Goal: Transaction & Acquisition: Purchase product/service

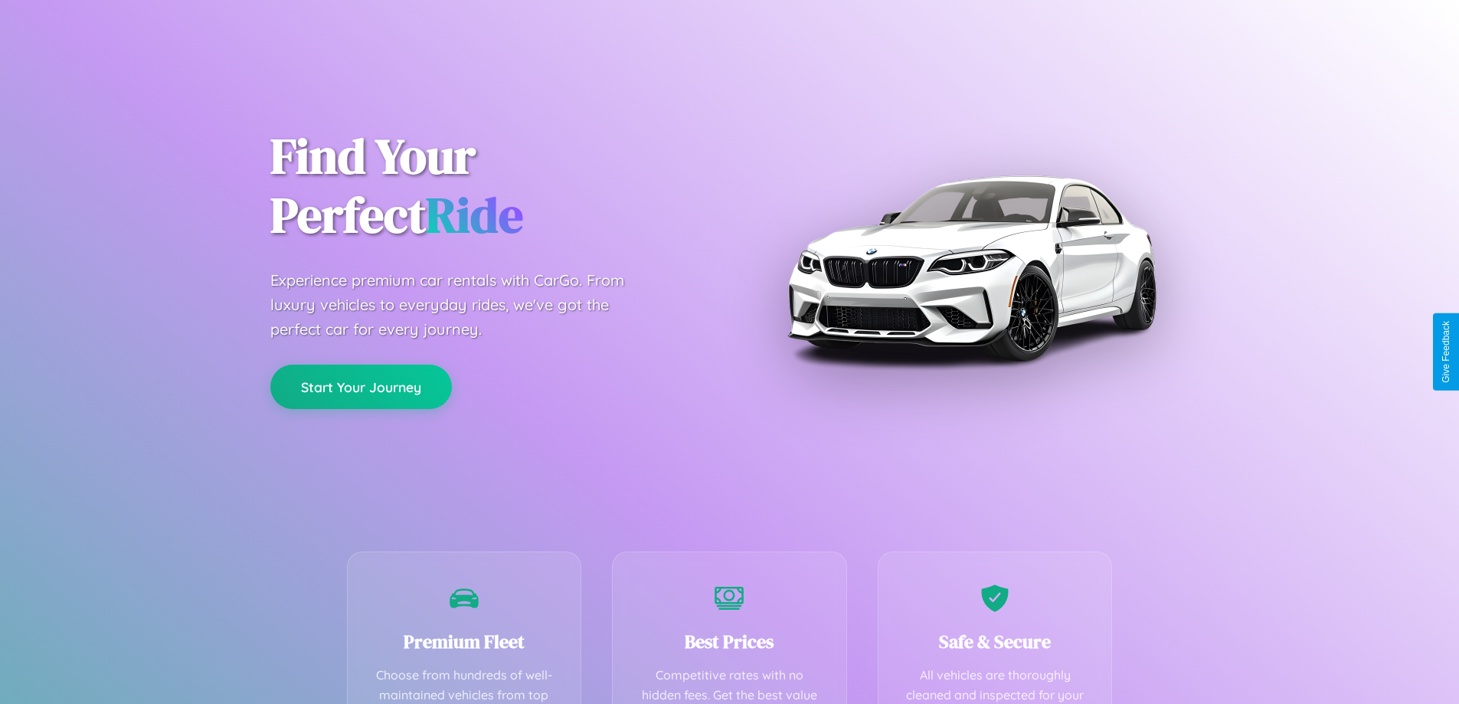
scroll to position [302, 0]
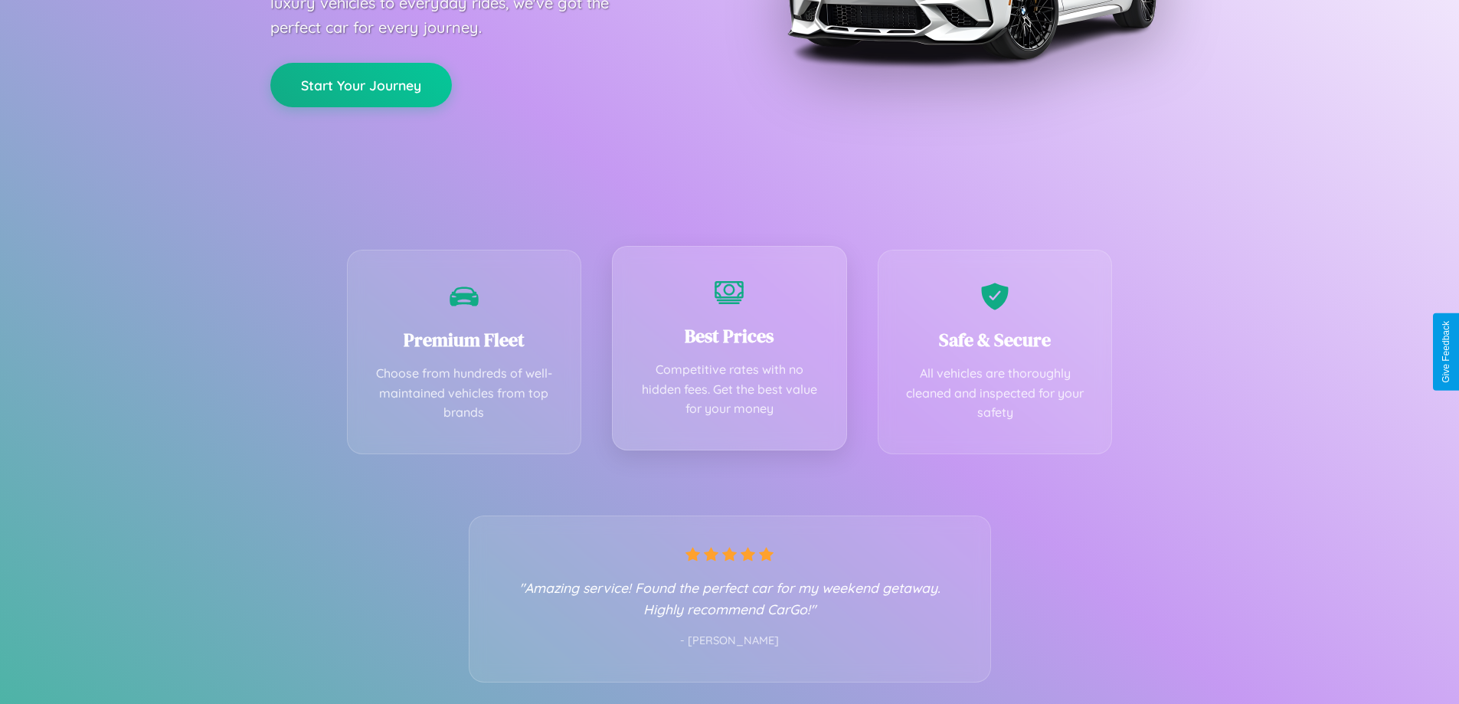
click at [729, 352] on div "Best Prices Competitive rates with no hidden fees. Get the best value for your …" at bounding box center [729, 348] width 235 height 205
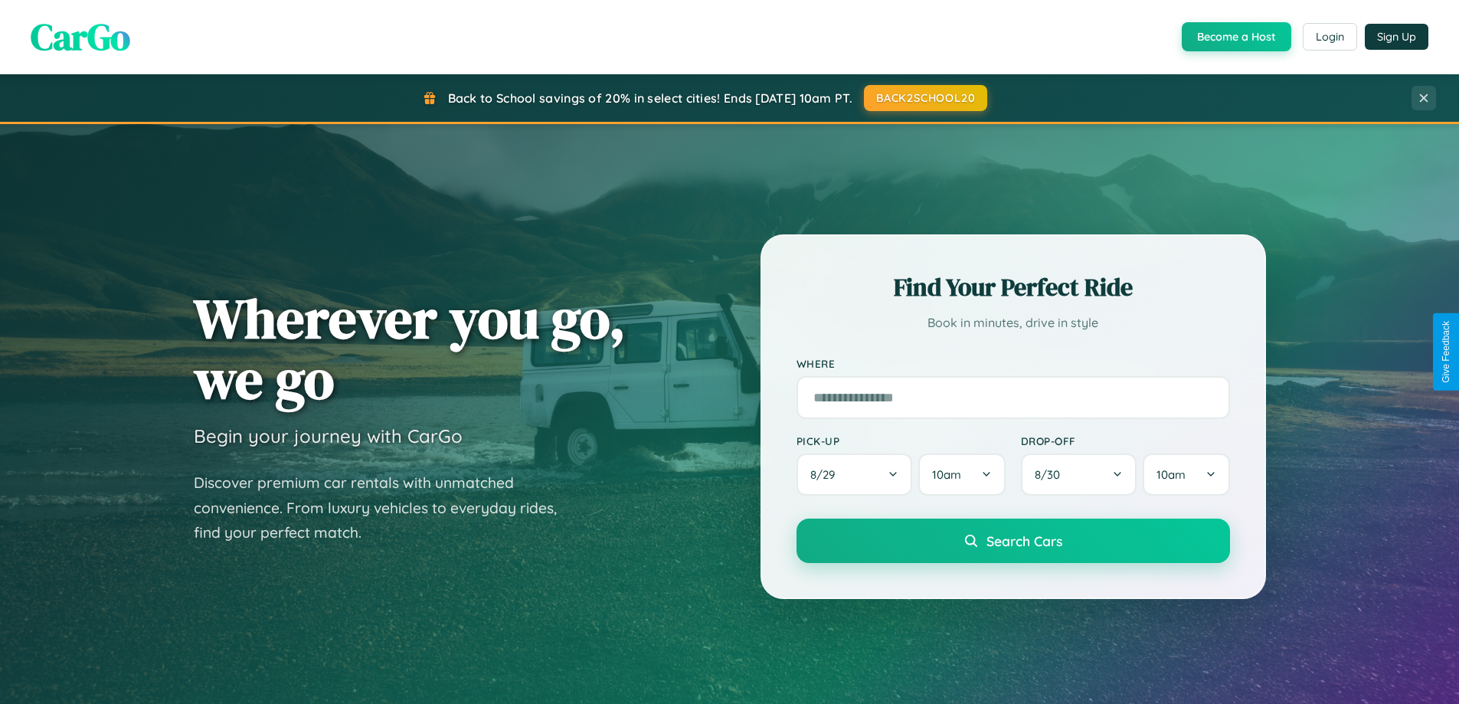
scroll to position [2948, 0]
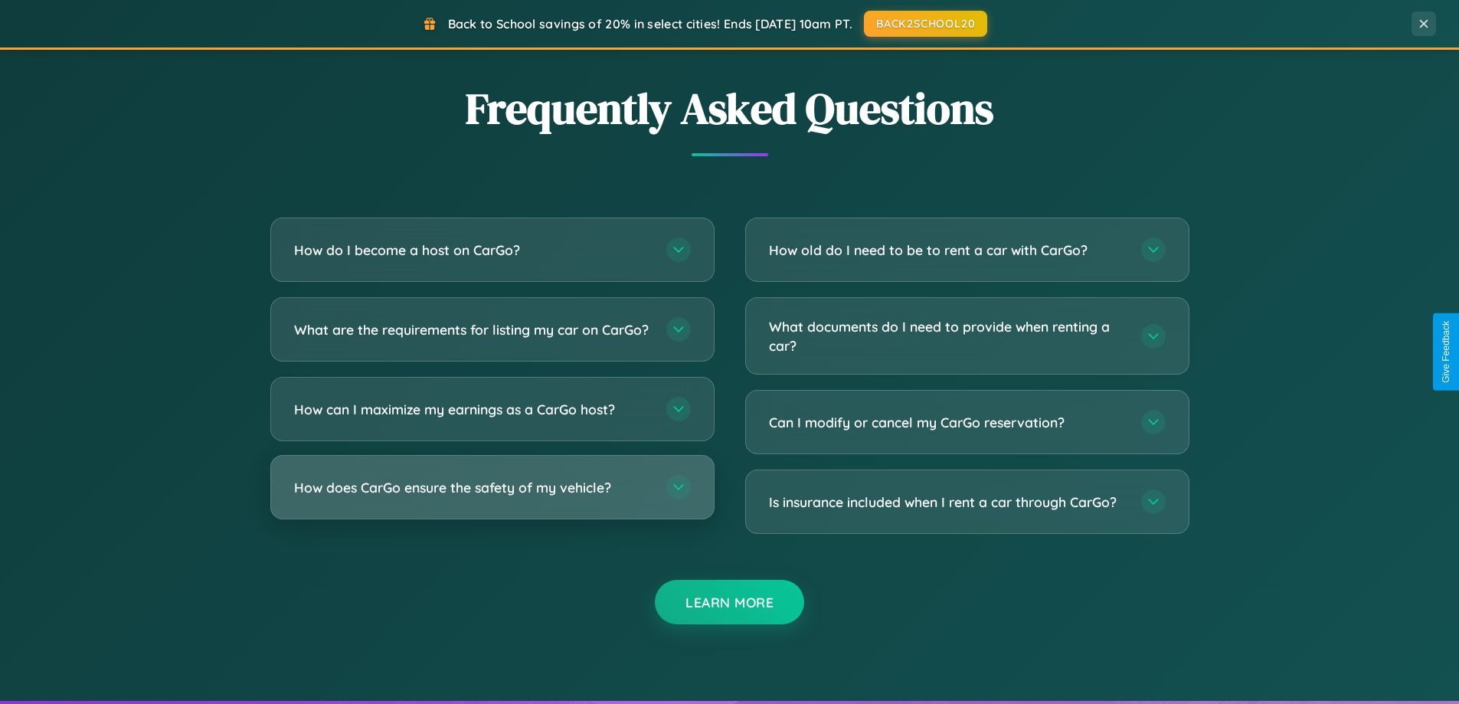
click at [492, 497] on h3 "How does CarGo ensure the safety of my vehicle?" at bounding box center [472, 487] width 357 height 19
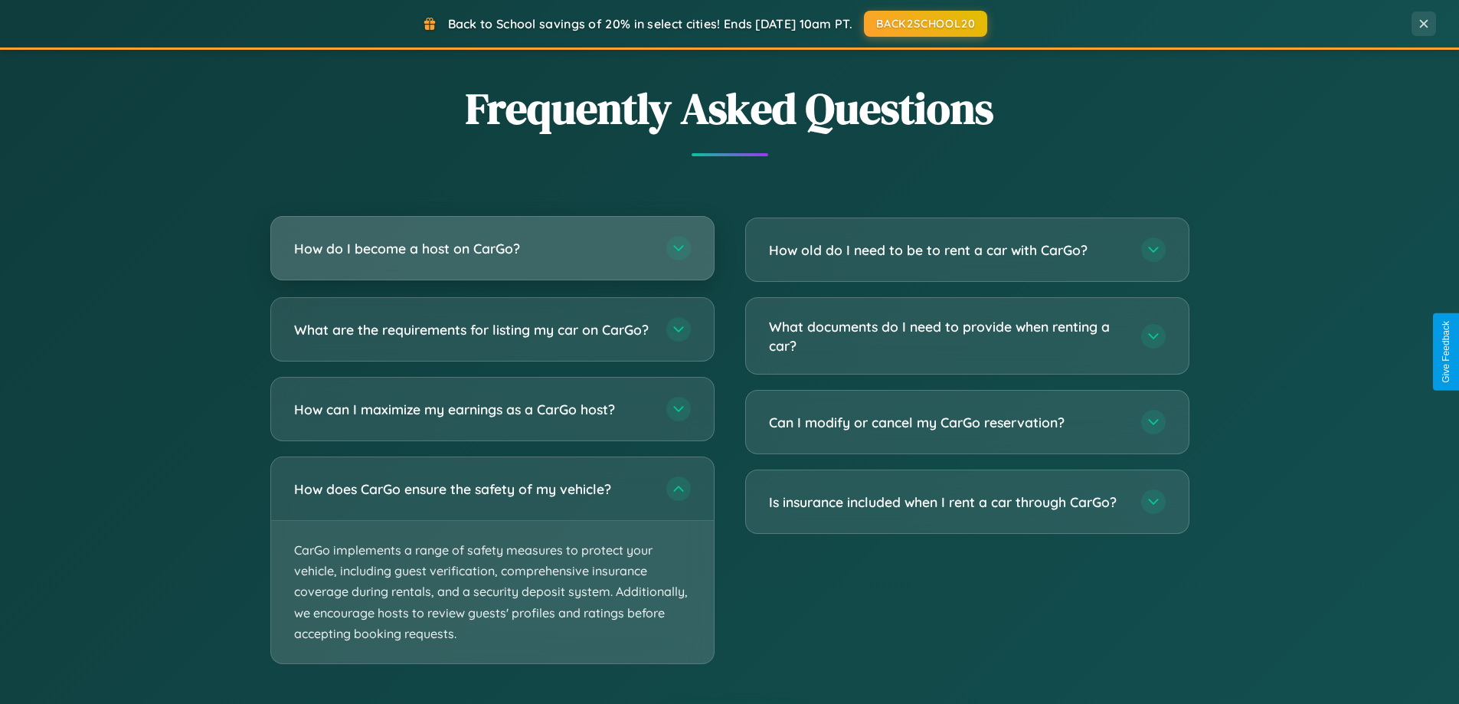
click at [492, 249] on h3 "How do I become a host on CarGo?" at bounding box center [472, 248] width 357 height 19
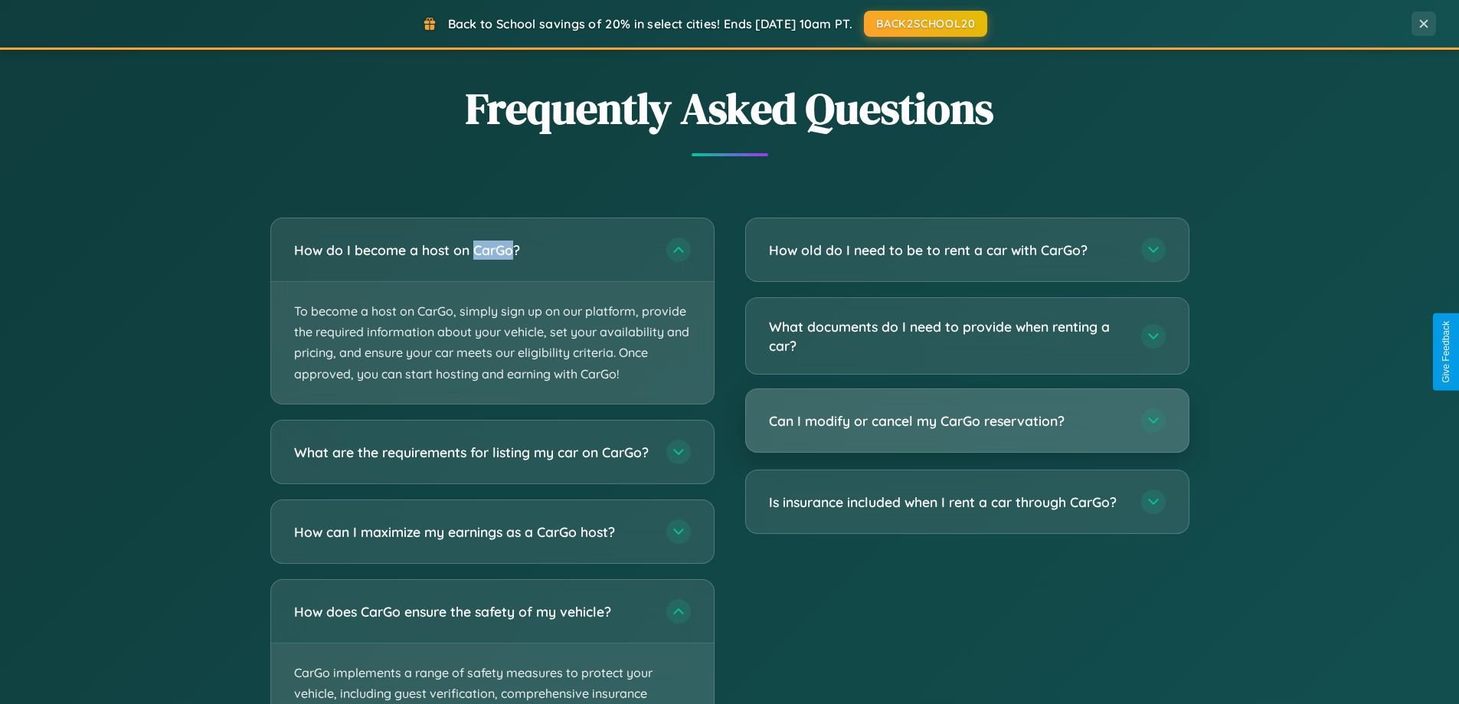
click at [967, 421] on h3 "Can I modify or cancel my CarGo reservation?" at bounding box center [947, 420] width 357 height 19
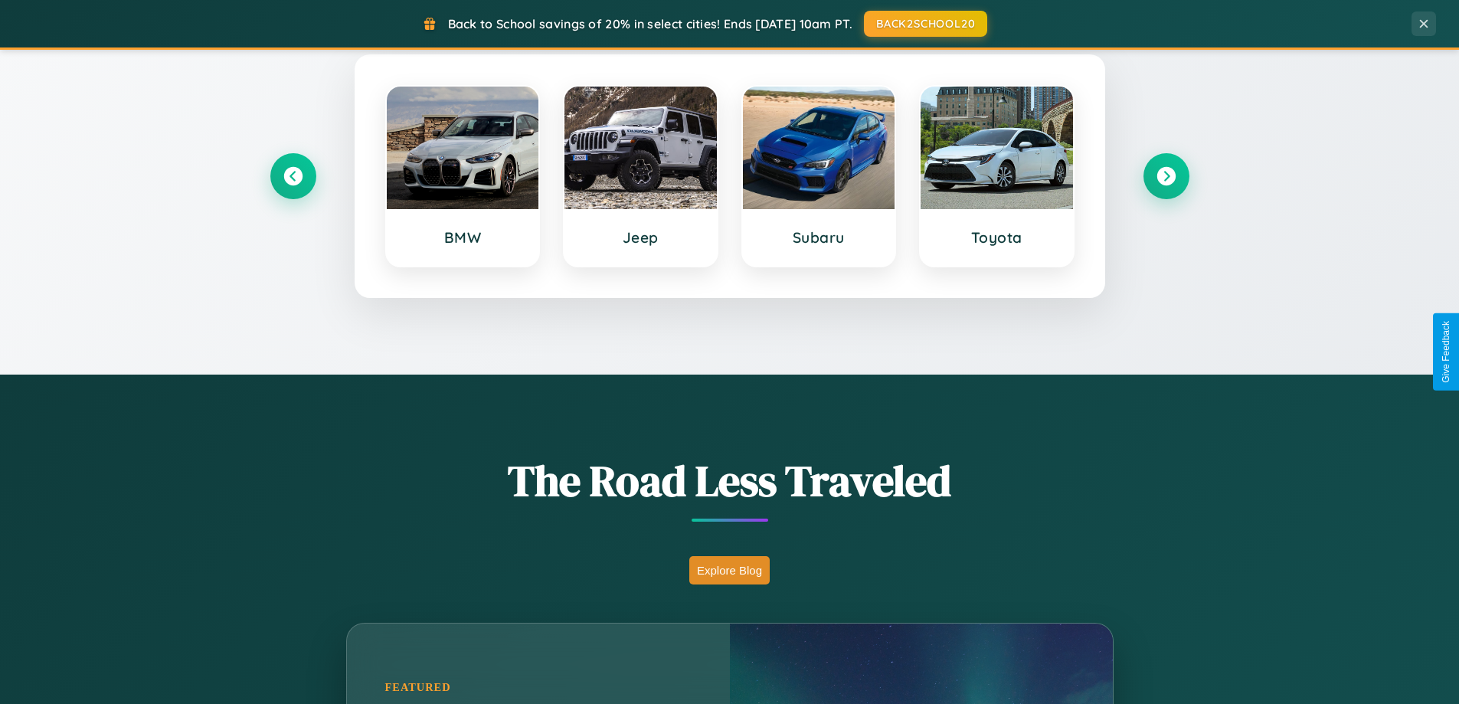
scroll to position [0, 0]
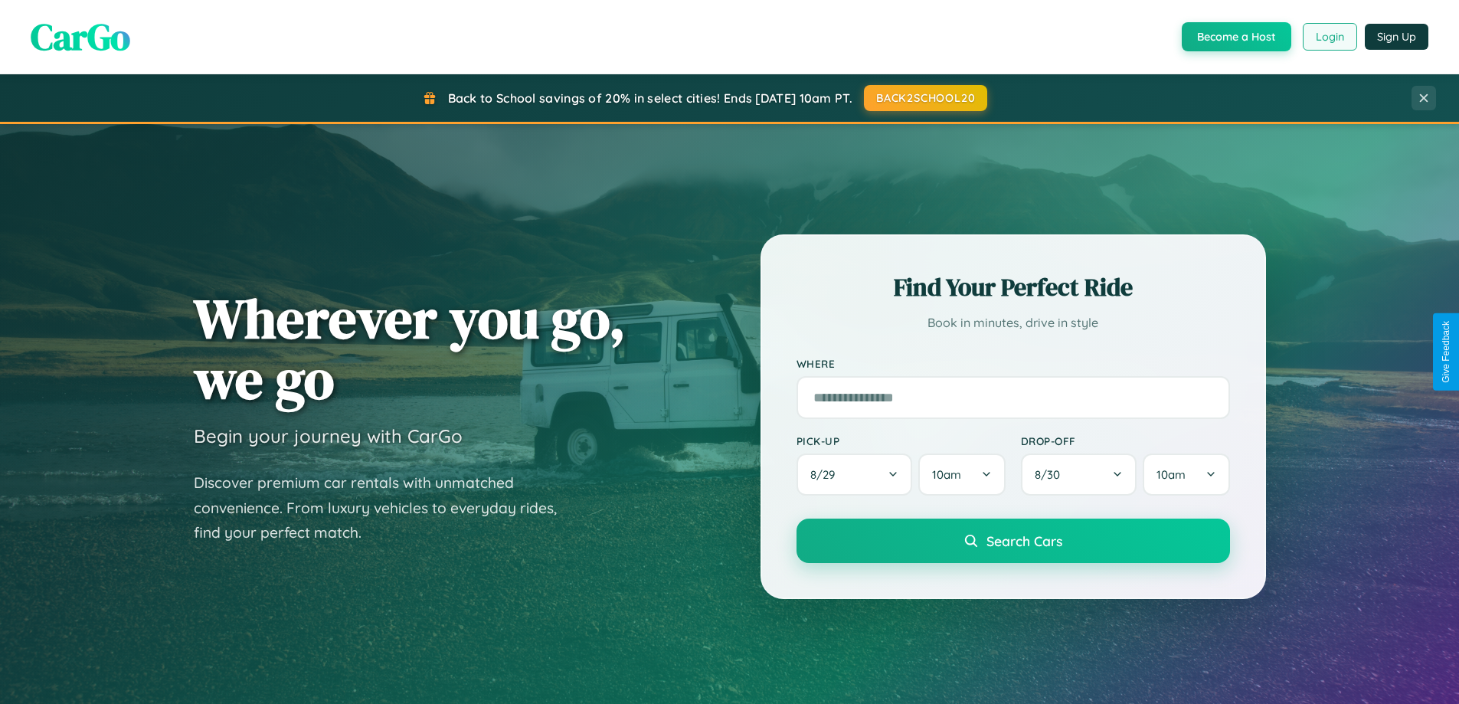
click at [1329, 37] on button "Login" at bounding box center [1330, 37] width 54 height 28
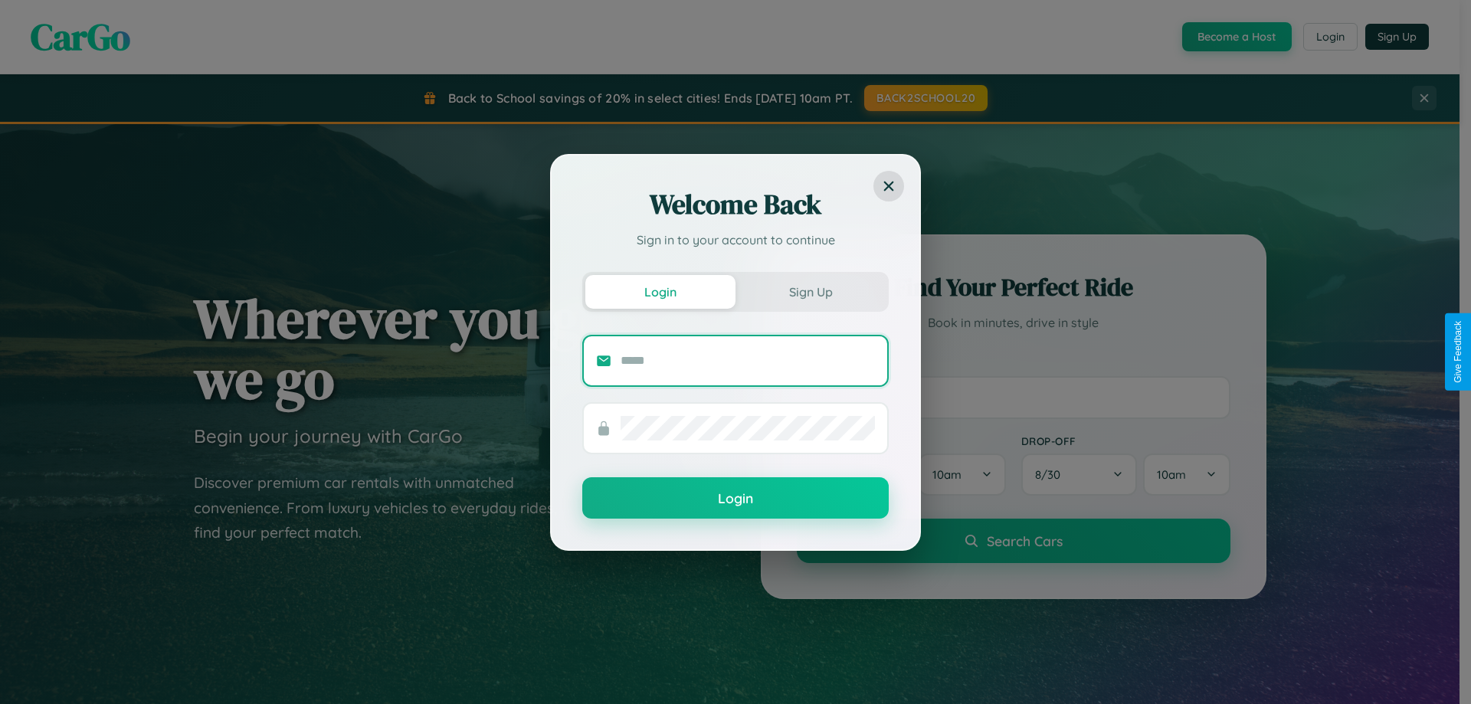
click at [748, 360] on input "text" at bounding box center [748, 361] width 254 height 25
type input "**********"
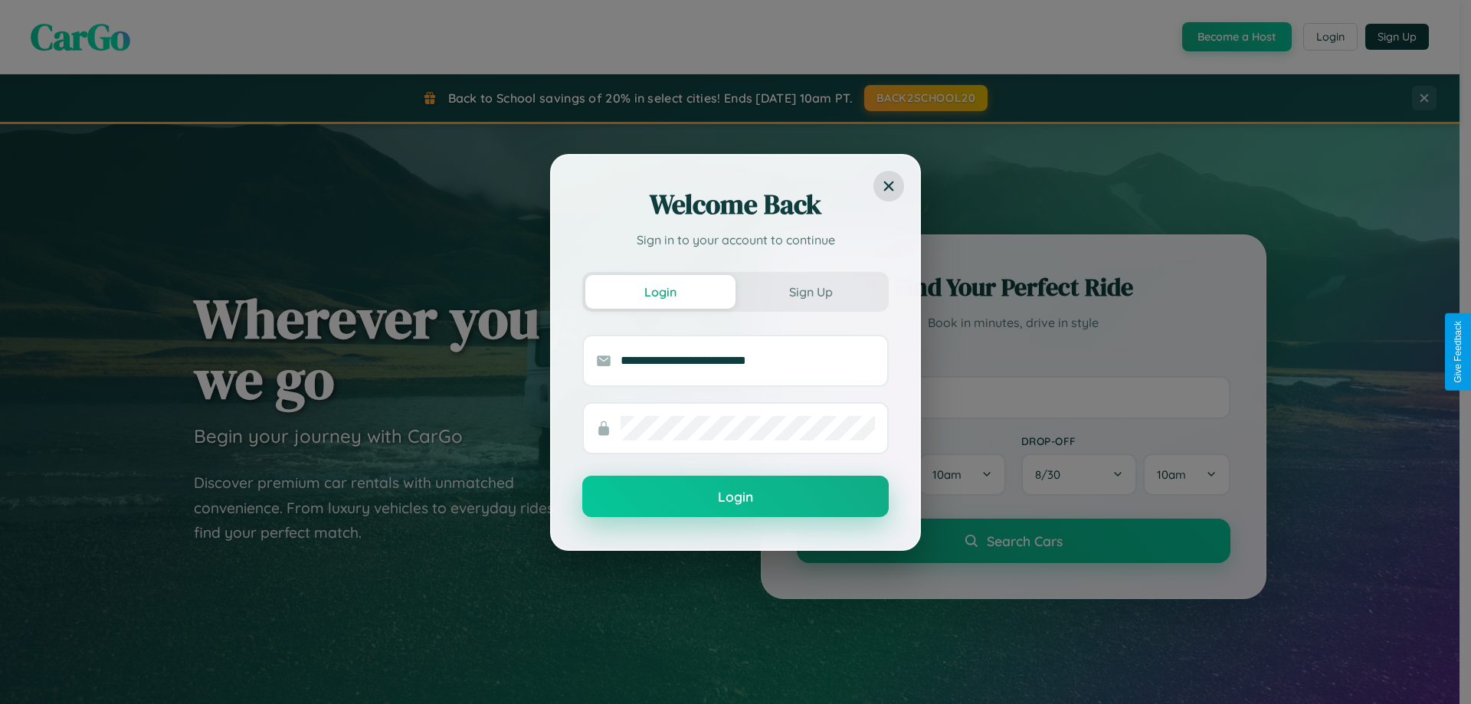
click at [735, 497] on button "Login" at bounding box center [735, 496] width 306 height 41
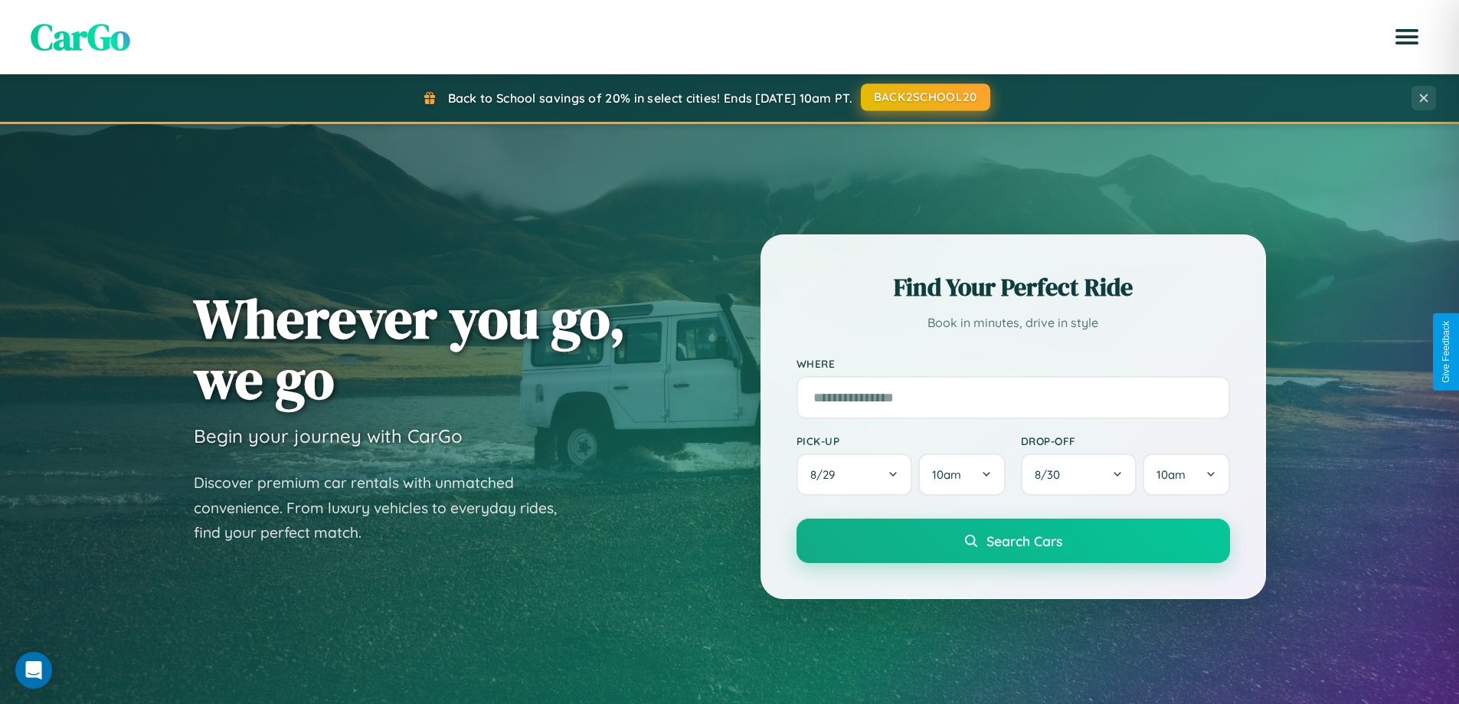
click at [925, 97] on button "BACK2SCHOOL20" at bounding box center [925, 98] width 129 height 28
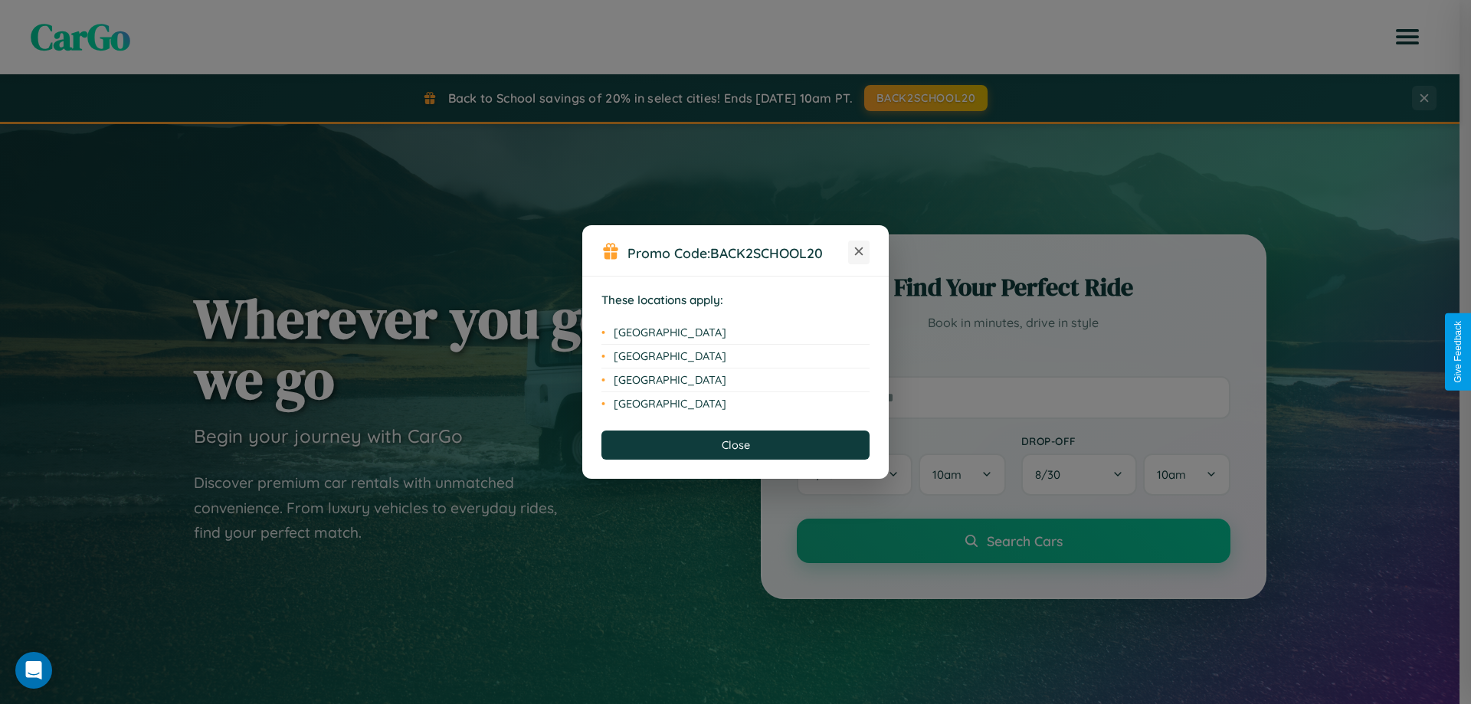
click at [859, 252] on icon at bounding box center [859, 251] width 8 height 8
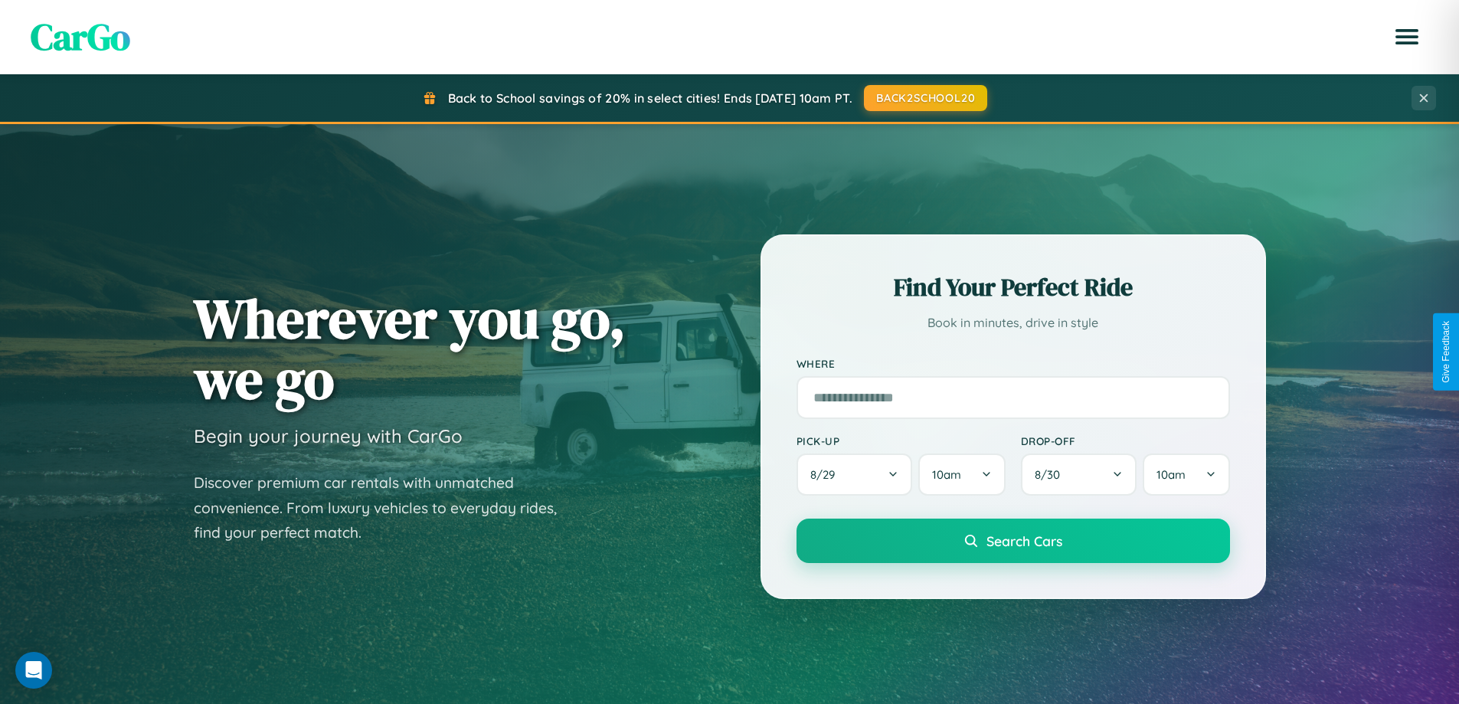
scroll to position [660, 0]
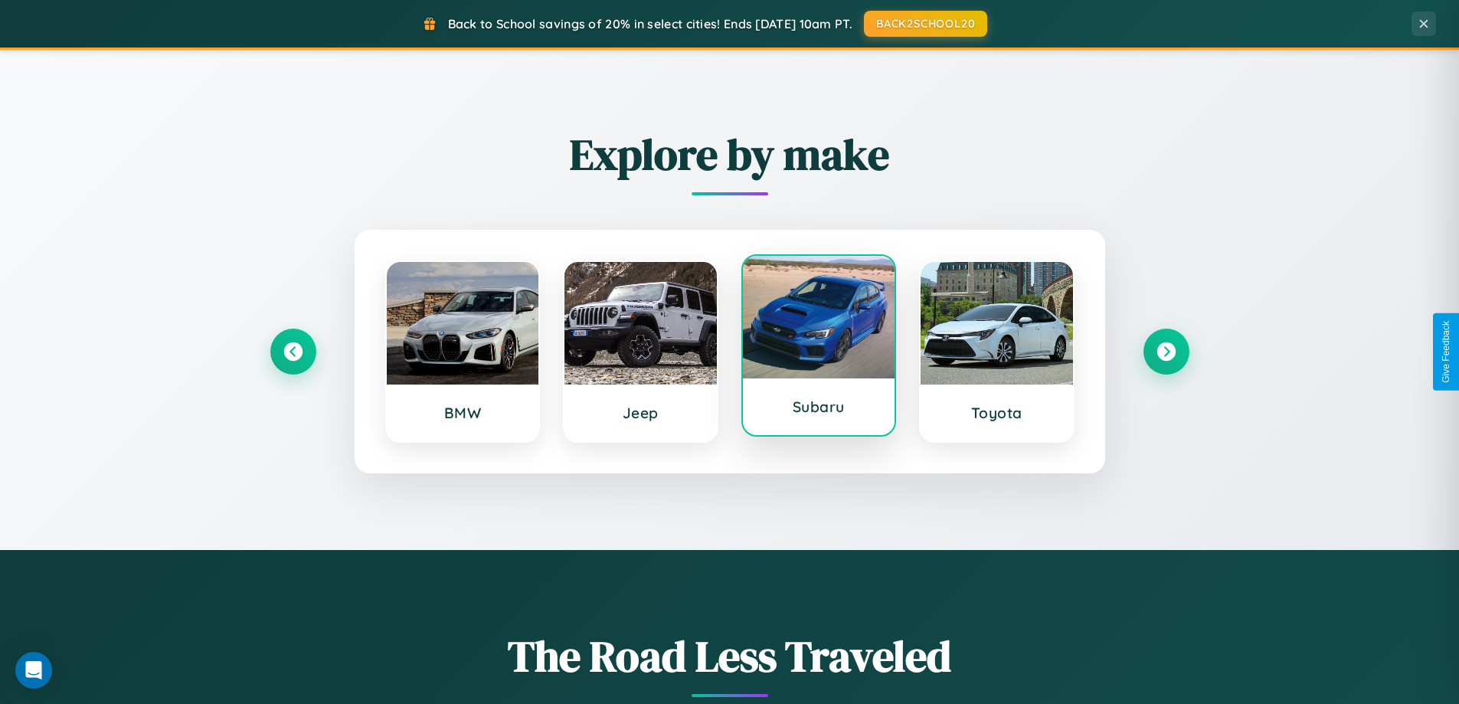
click at [818, 347] on div at bounding box center [819, 317] width 152 height 123
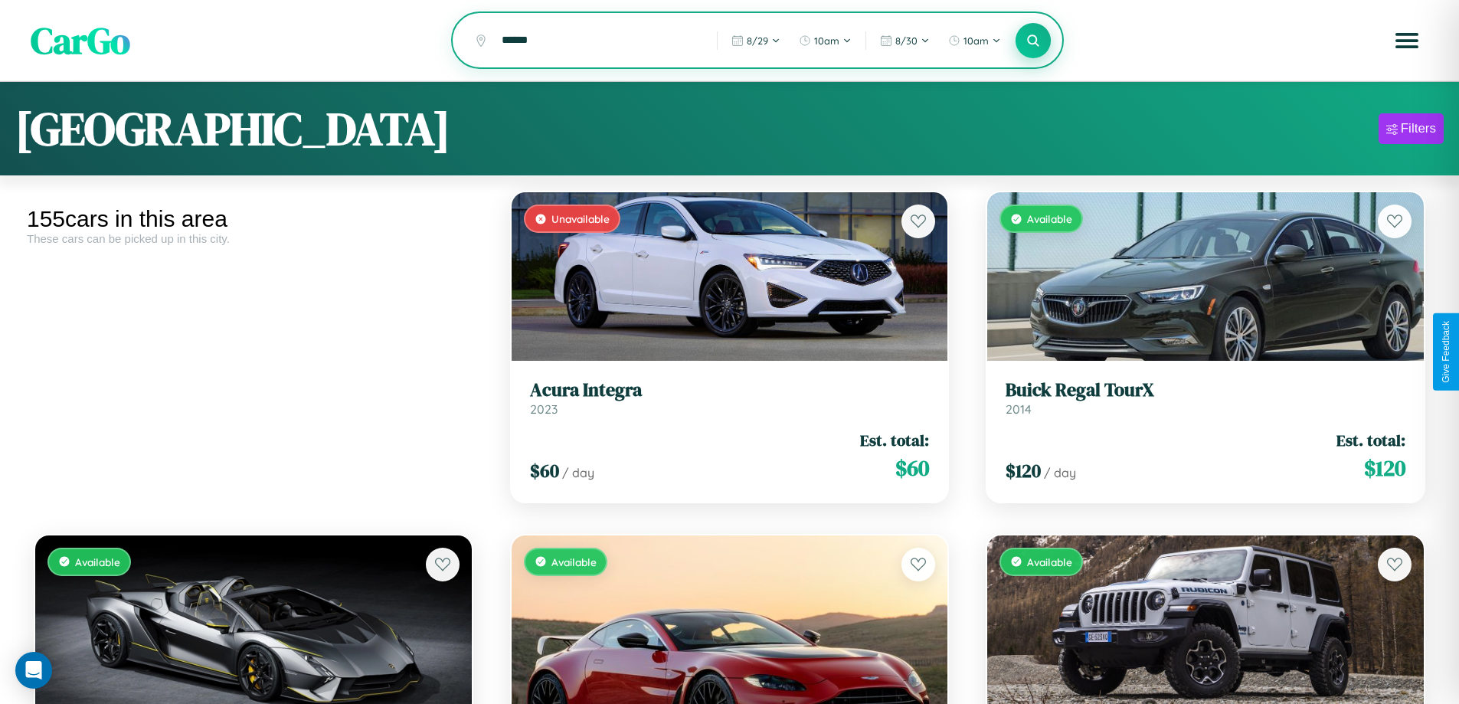
click at [1033, 41] on icon at bounding box center [1034, 40] width 15 height 15
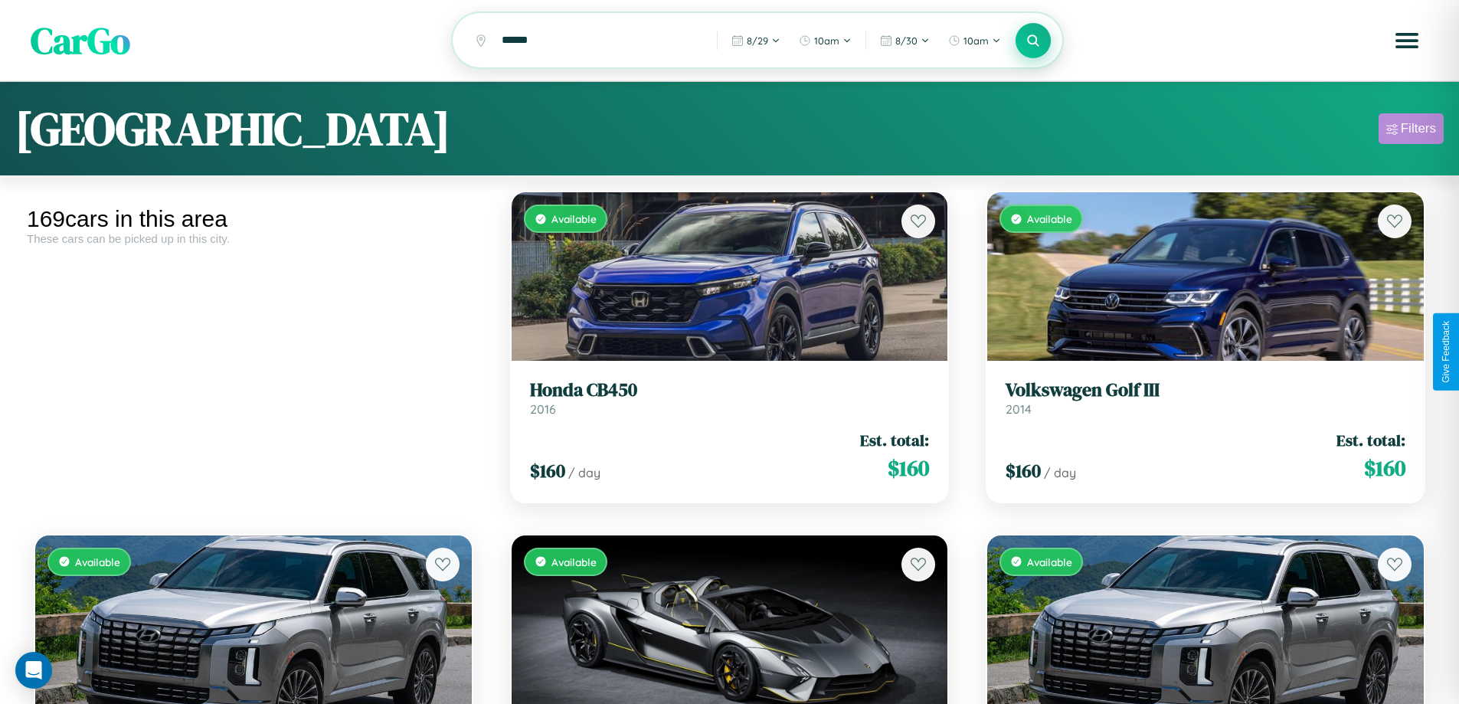
click at [1411, 131] on div "Filters" at bounding box center [1418, 128] width 35 height 15
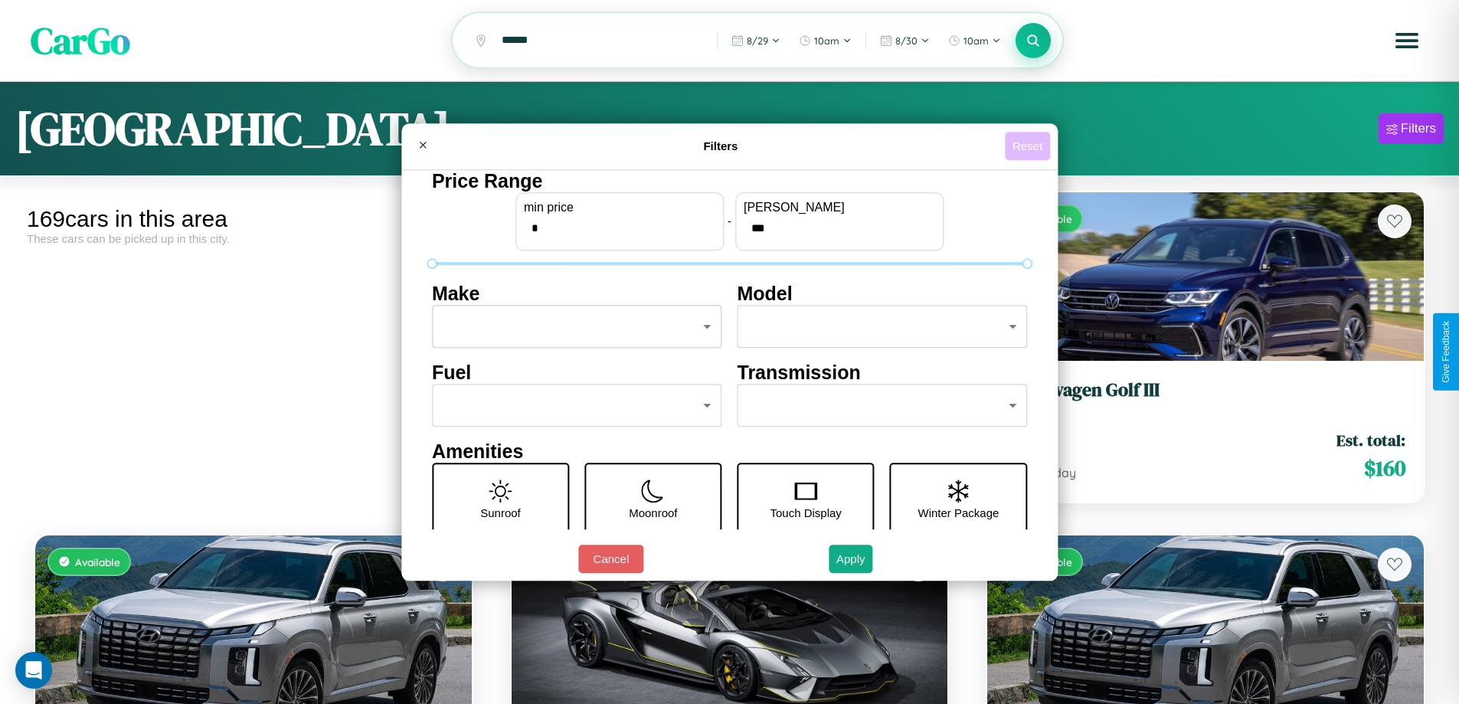
click at [1030, 146] on button "Reset" at bounding box center [1027, 146] width 45 height 28
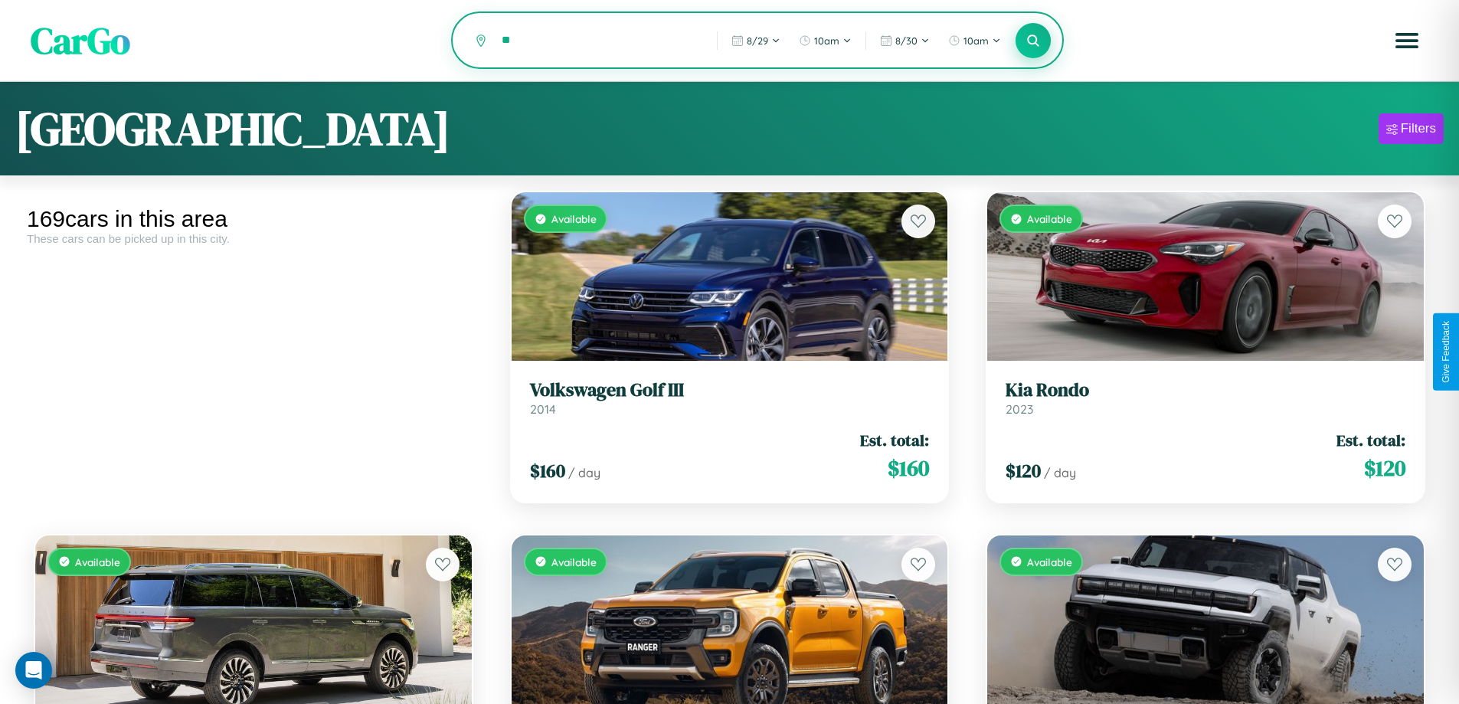
type input "*"
type input "******"
click at [1033, 41] on icon at bounding box center [1034, 40] width 15 height 15
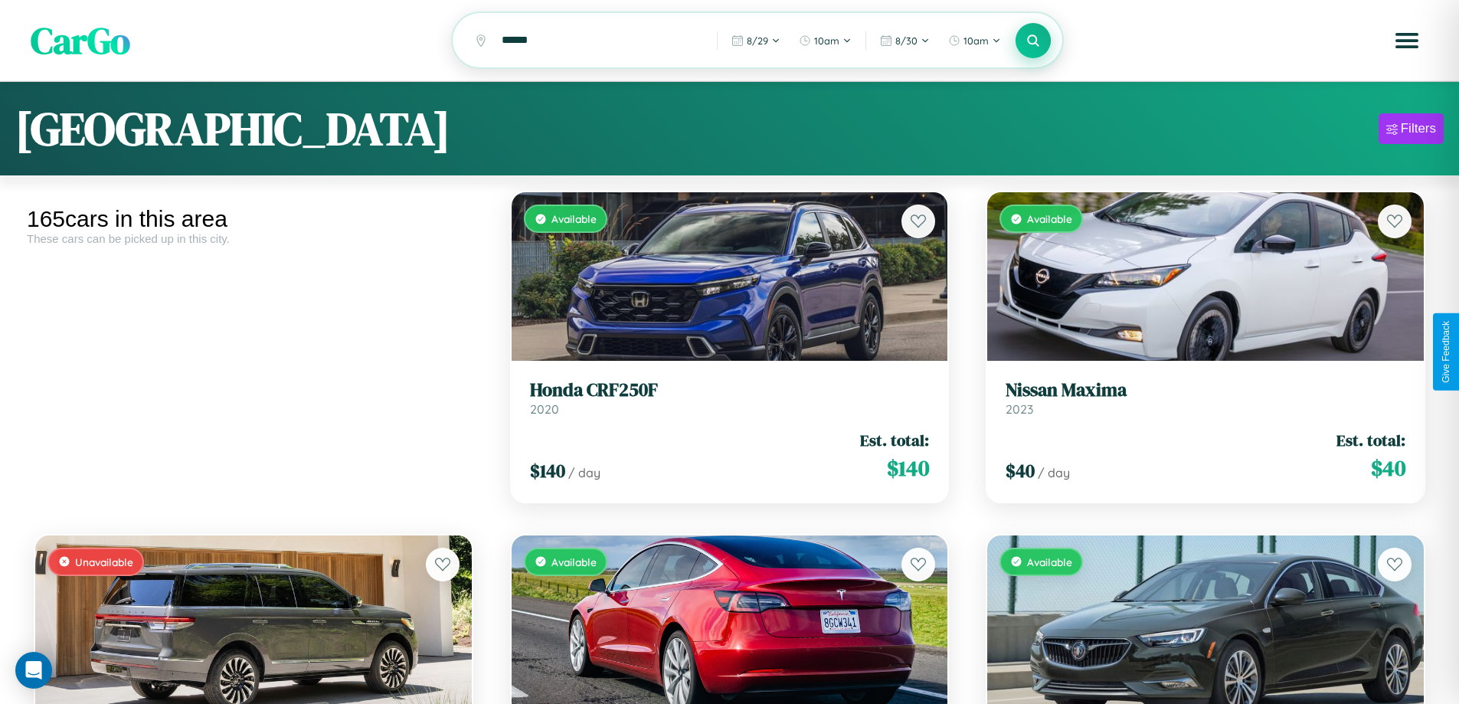
scroll to position [11536, 0]
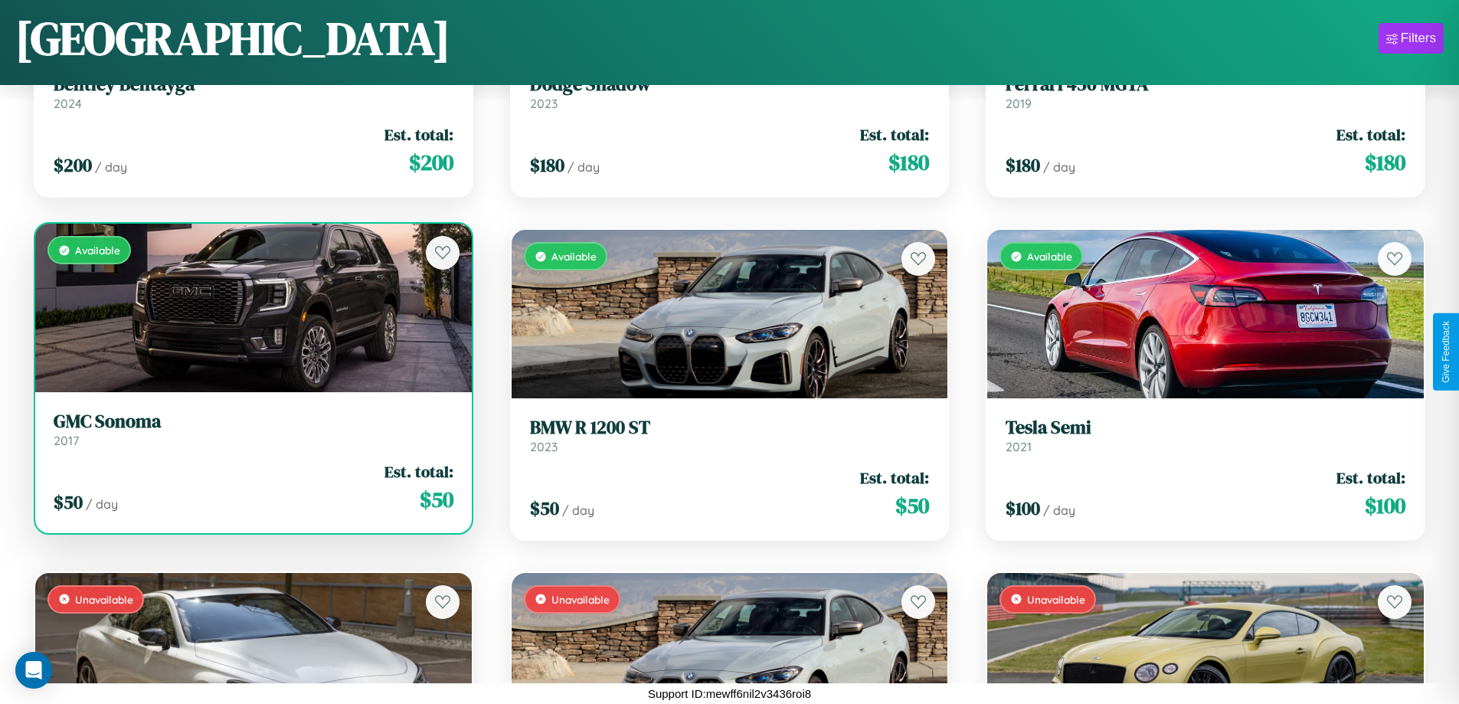
click at [251, 432] on link "GMC Sonoma 2017" at bounding box center [254, 430] width 400 height 38
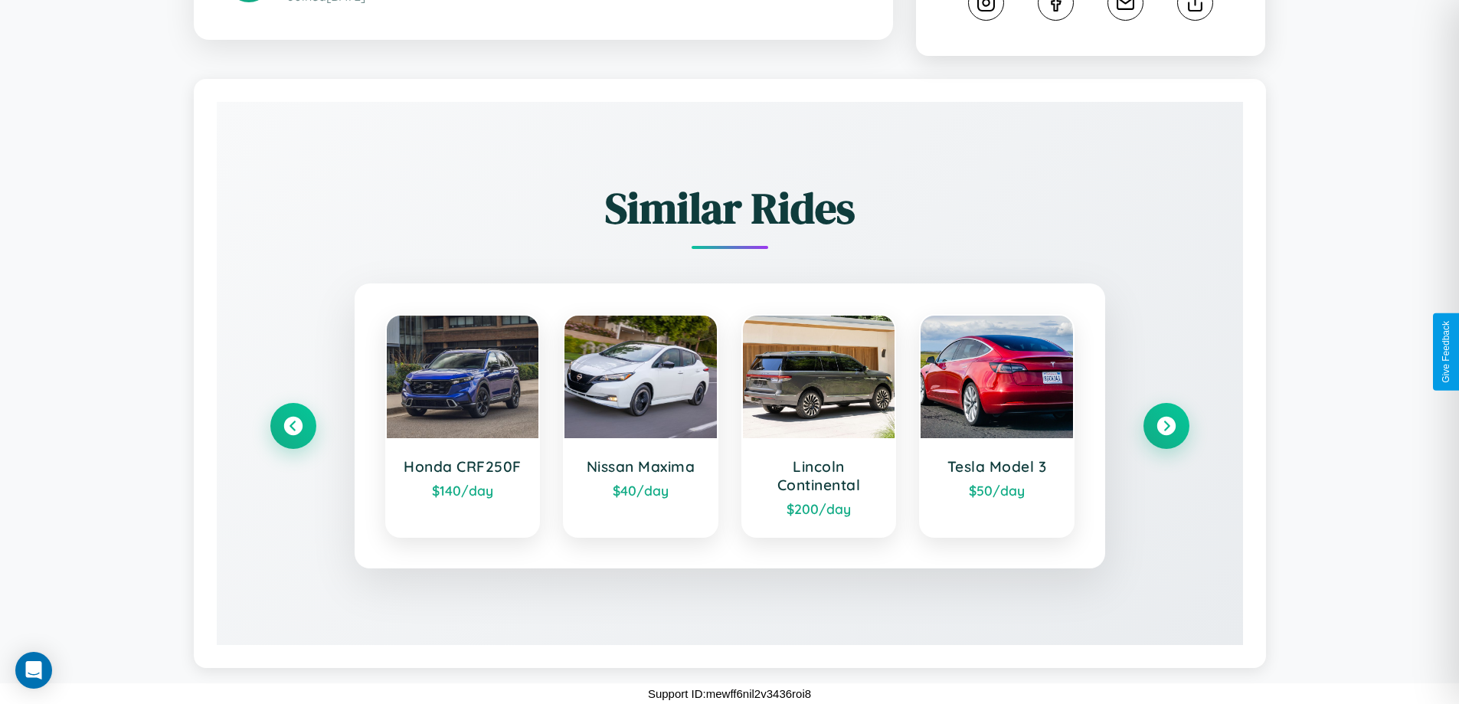
scroll to position [868, 0]
click at [1166, 426] on icon at bounding box center [1166, 426] width 21 height 21
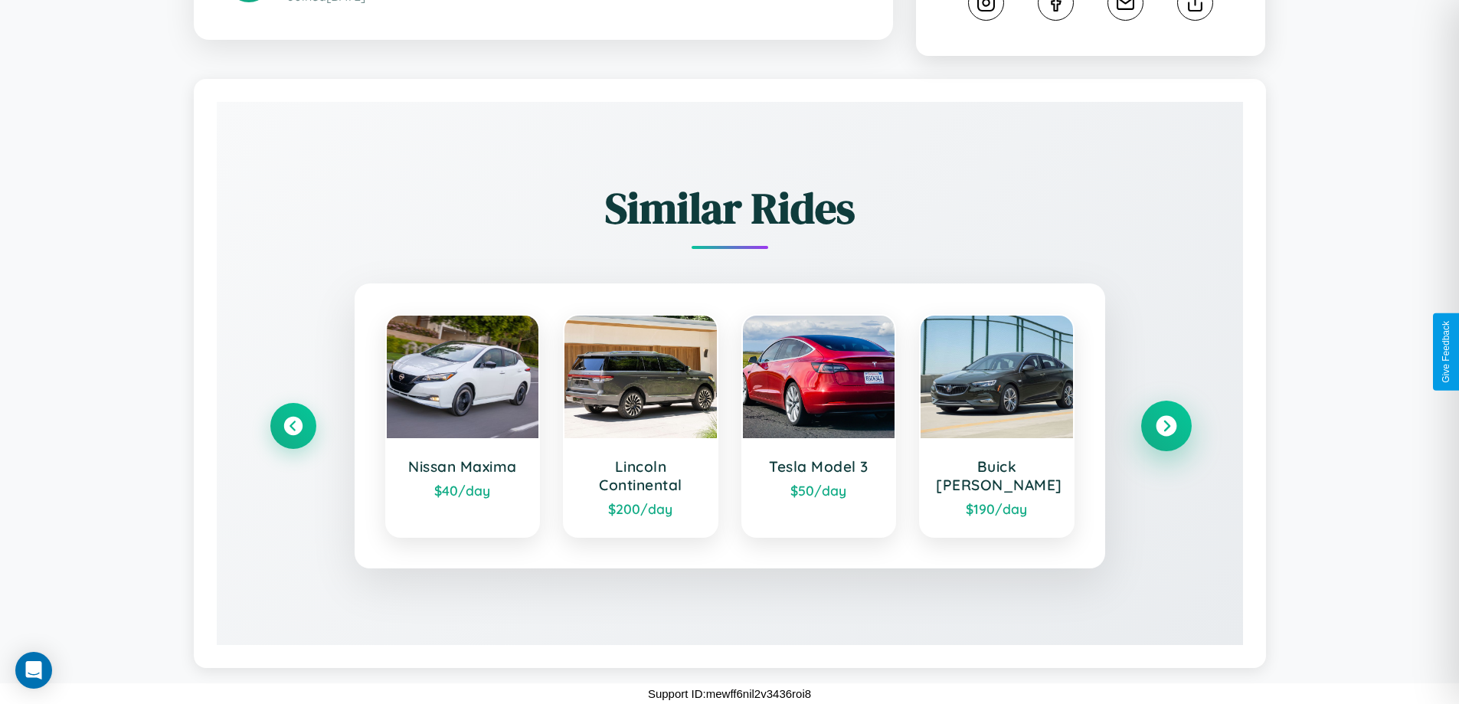
click at [1166, 426] on icon at bounding box center [1166, 426] width 21 height 21
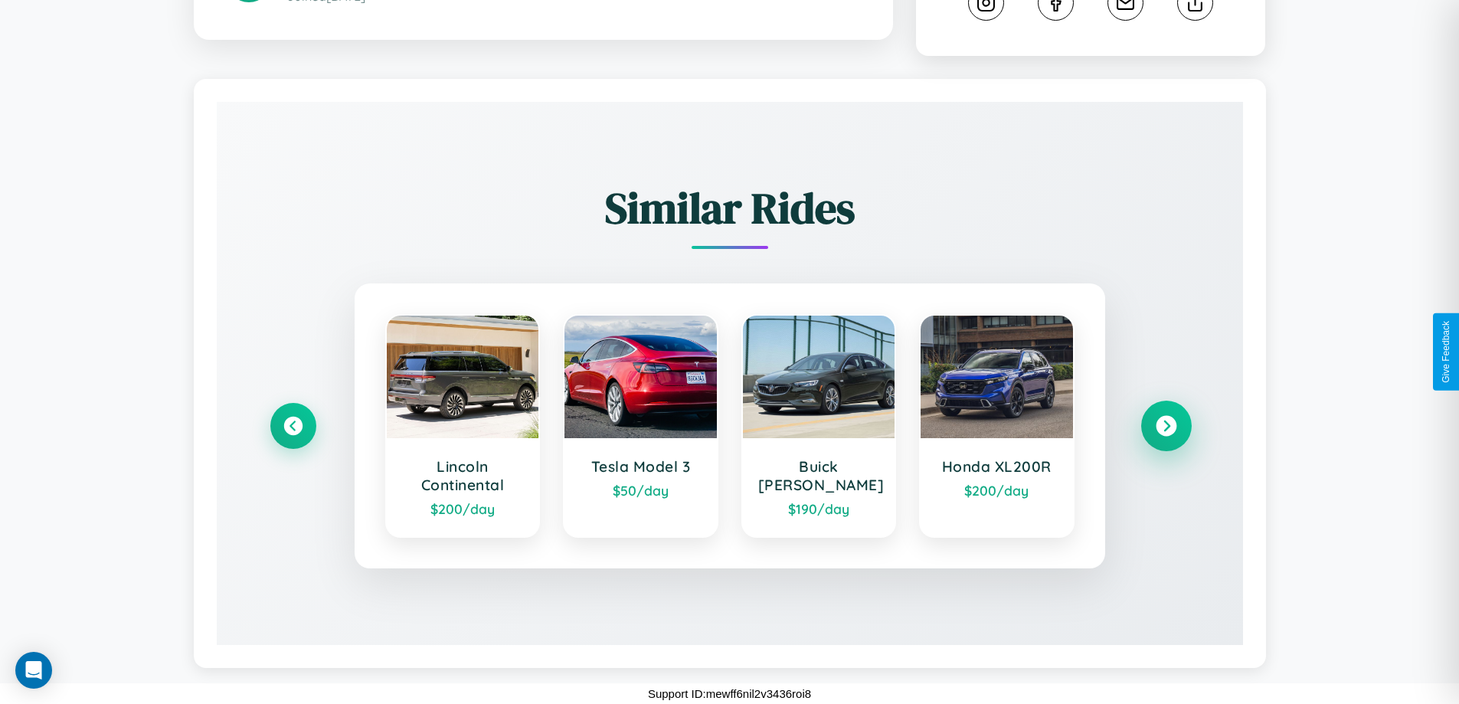
click at [1166, 426] on icon at bounding box center [1166, 426] width 21 height 21
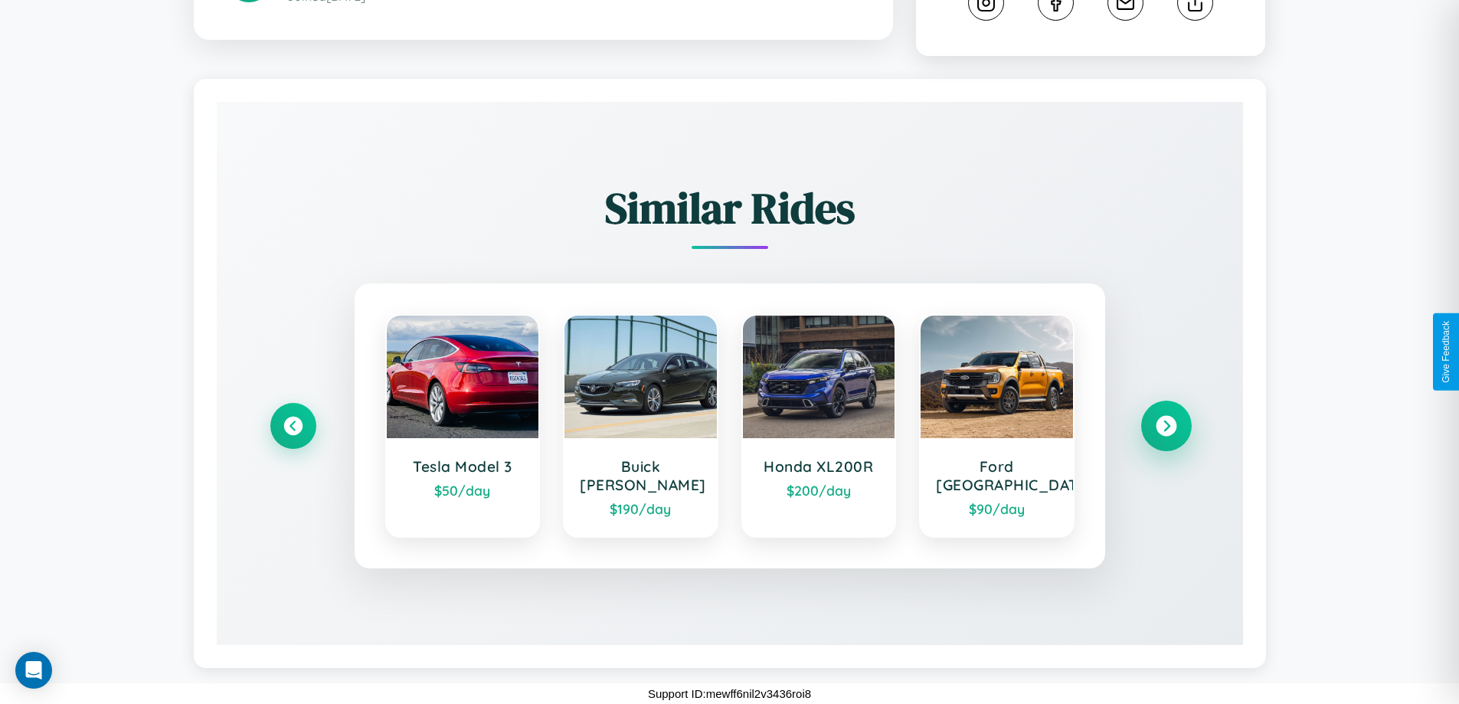
scroll to position [850, 0]
click at [1166, 435] on icon at bounding box center [1166, 427] width 21 height 21
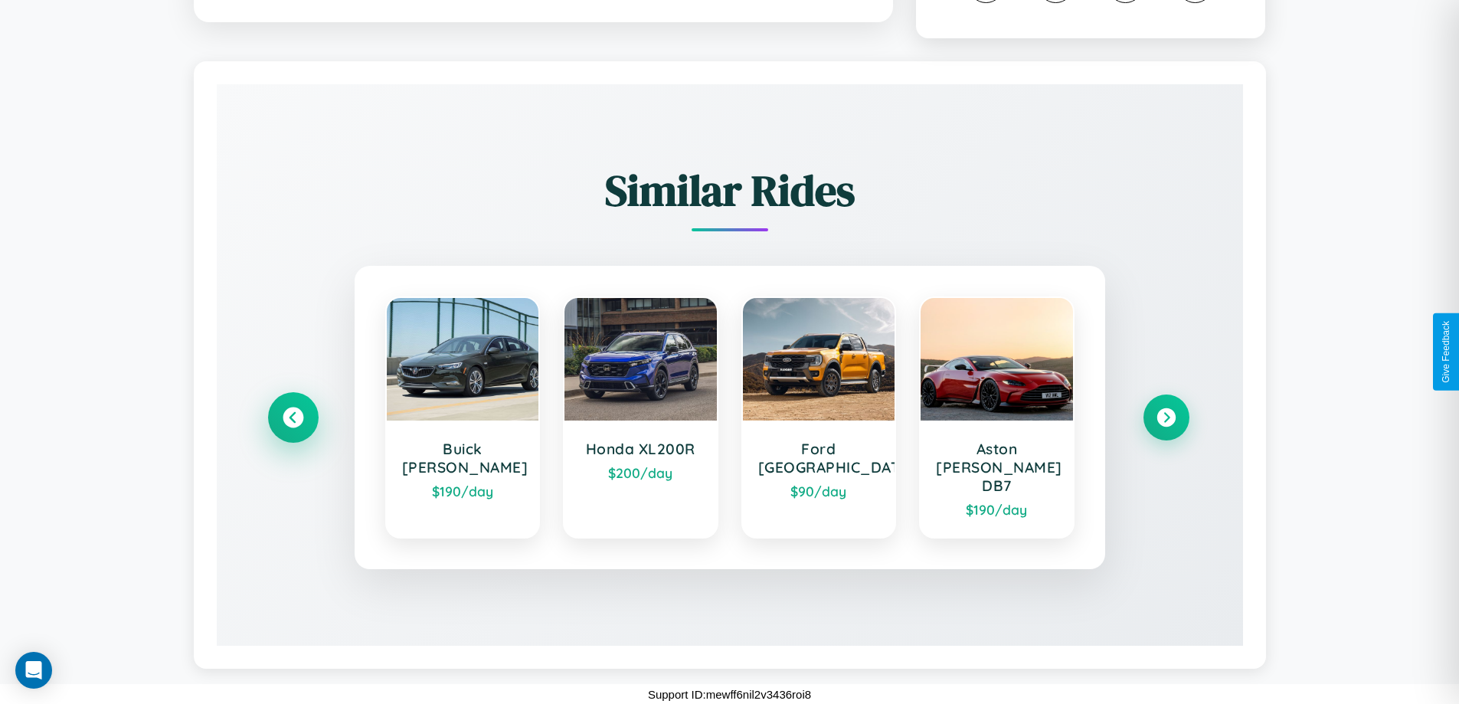
click at [293, 426] on icon at bounding box center [293, 418] width 21 height 21
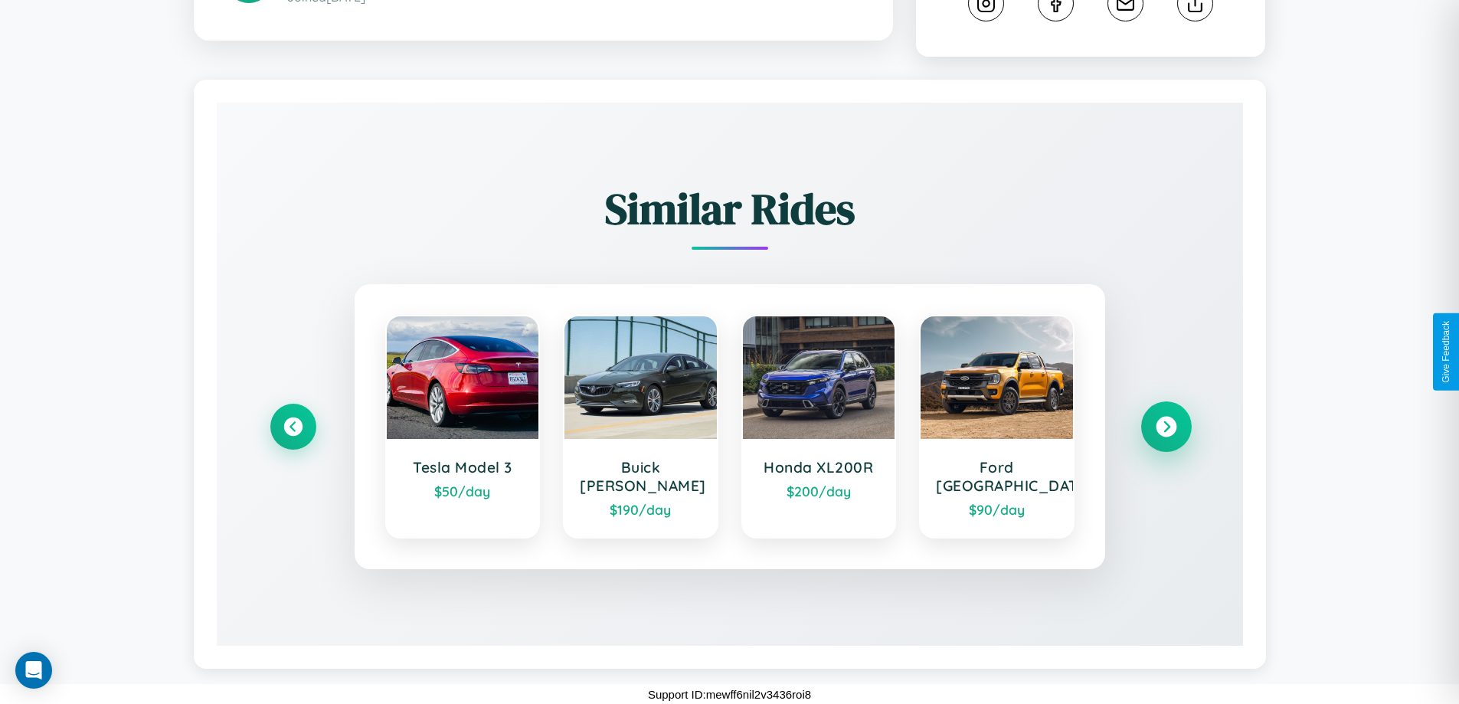
click at [1166, 434] on icon at bounding box center [1166, 427] width 21 height 21
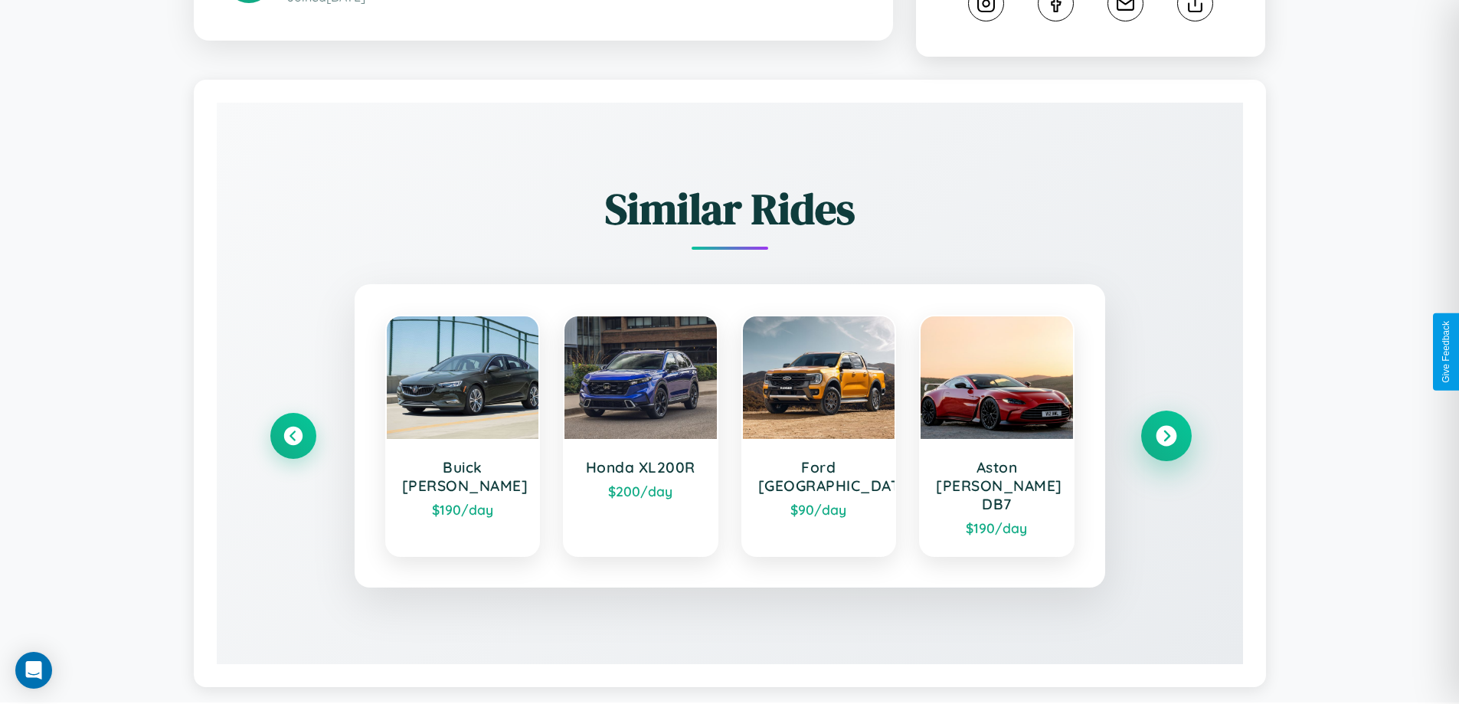
click at [1166, 444] on icon at bounding box center [1166, 436] width 21 height 21
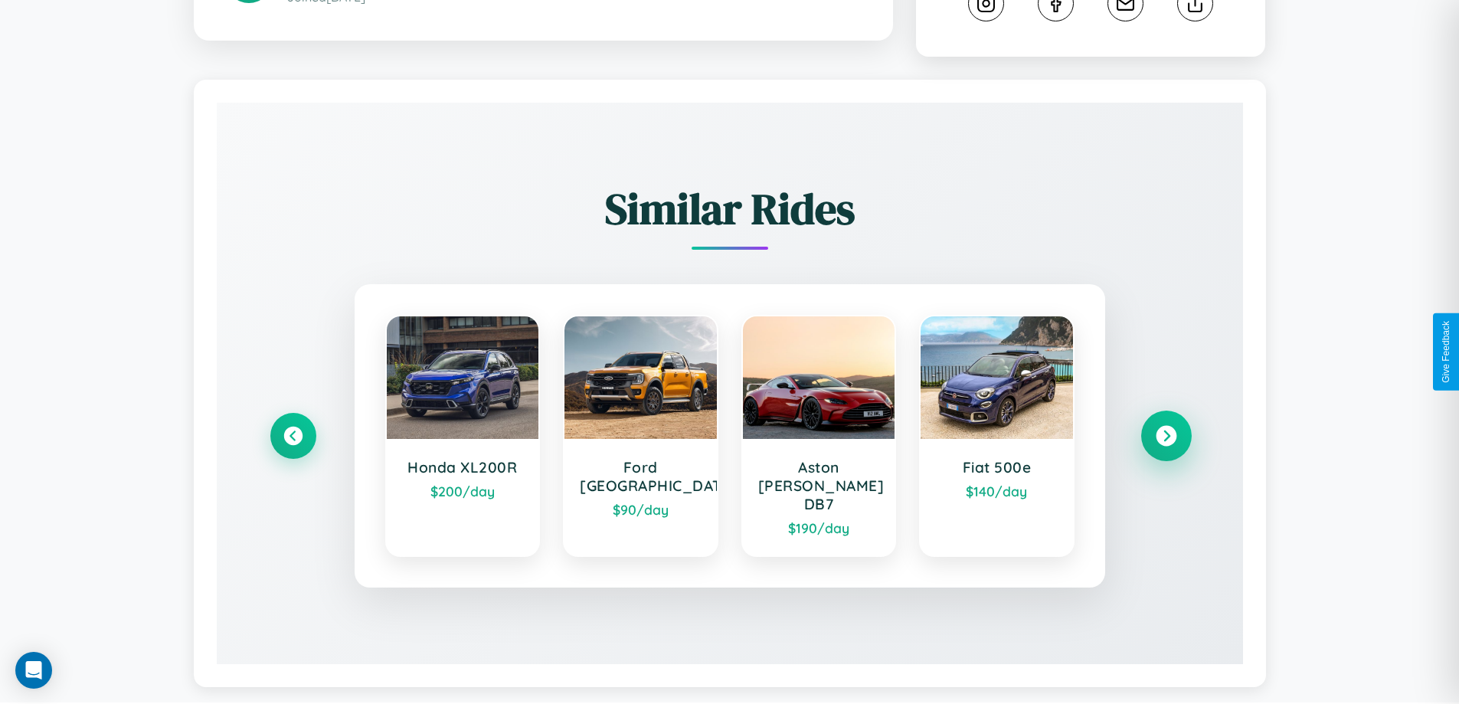
click at [1166, 444] on icon at bounding box center [1166, 436] width 21 height 21
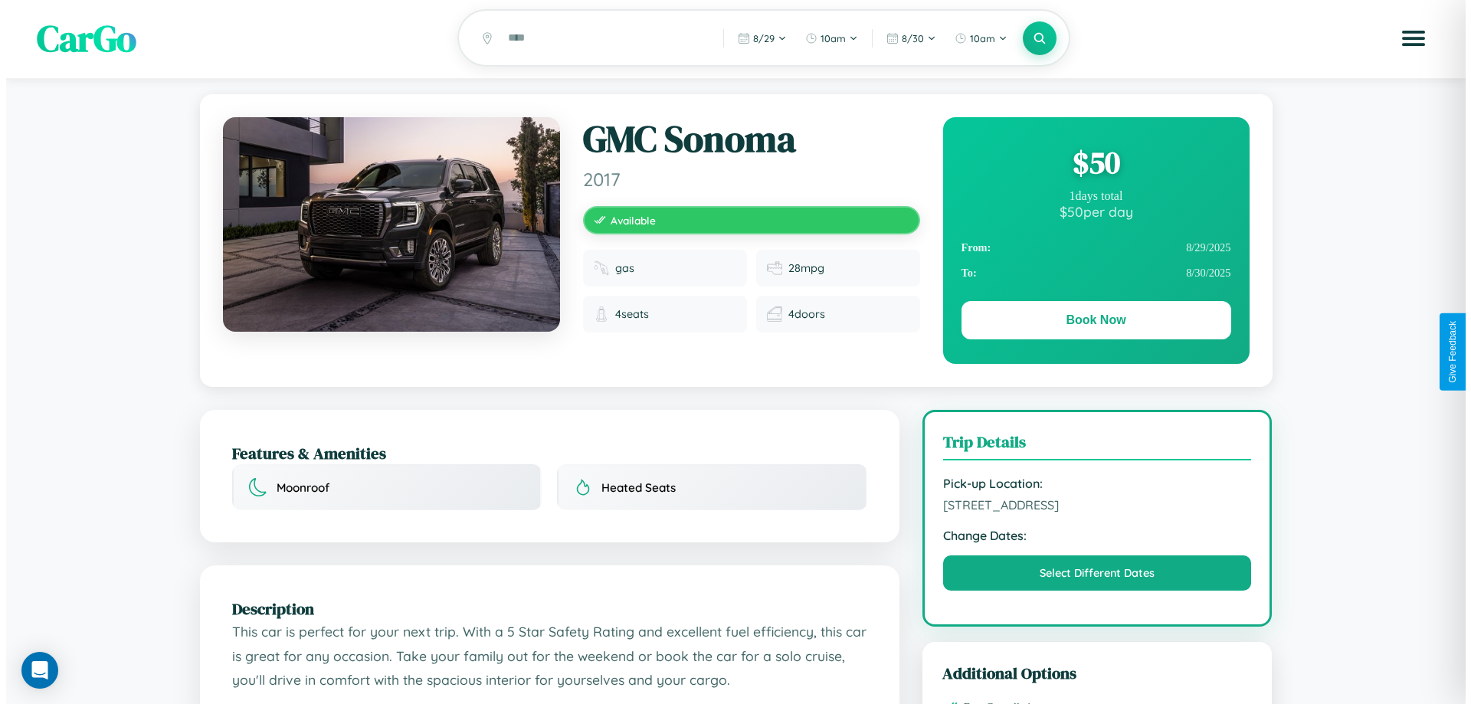
scroll to position [0, 0]
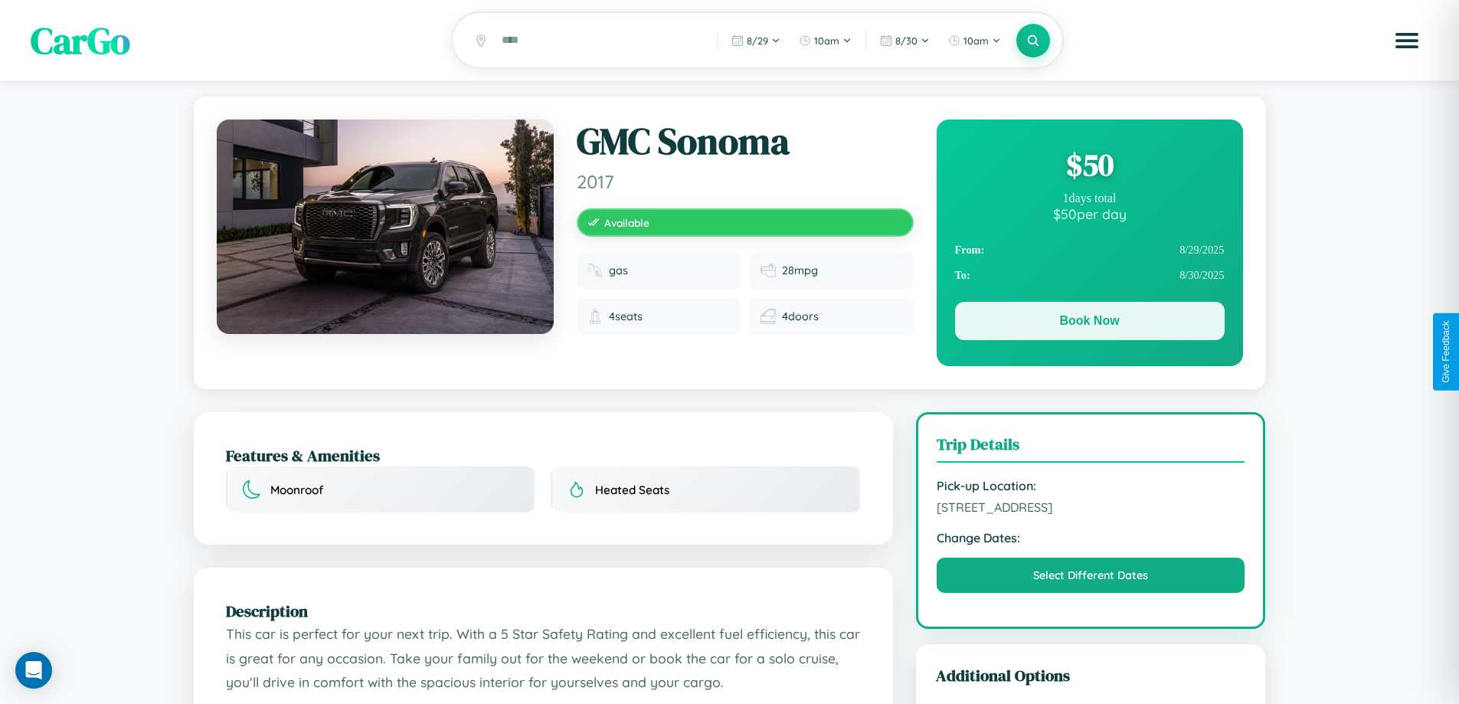
click at [1089, 323] on button "Book Now" at bounding box center [1090, 321] width 270 height 38
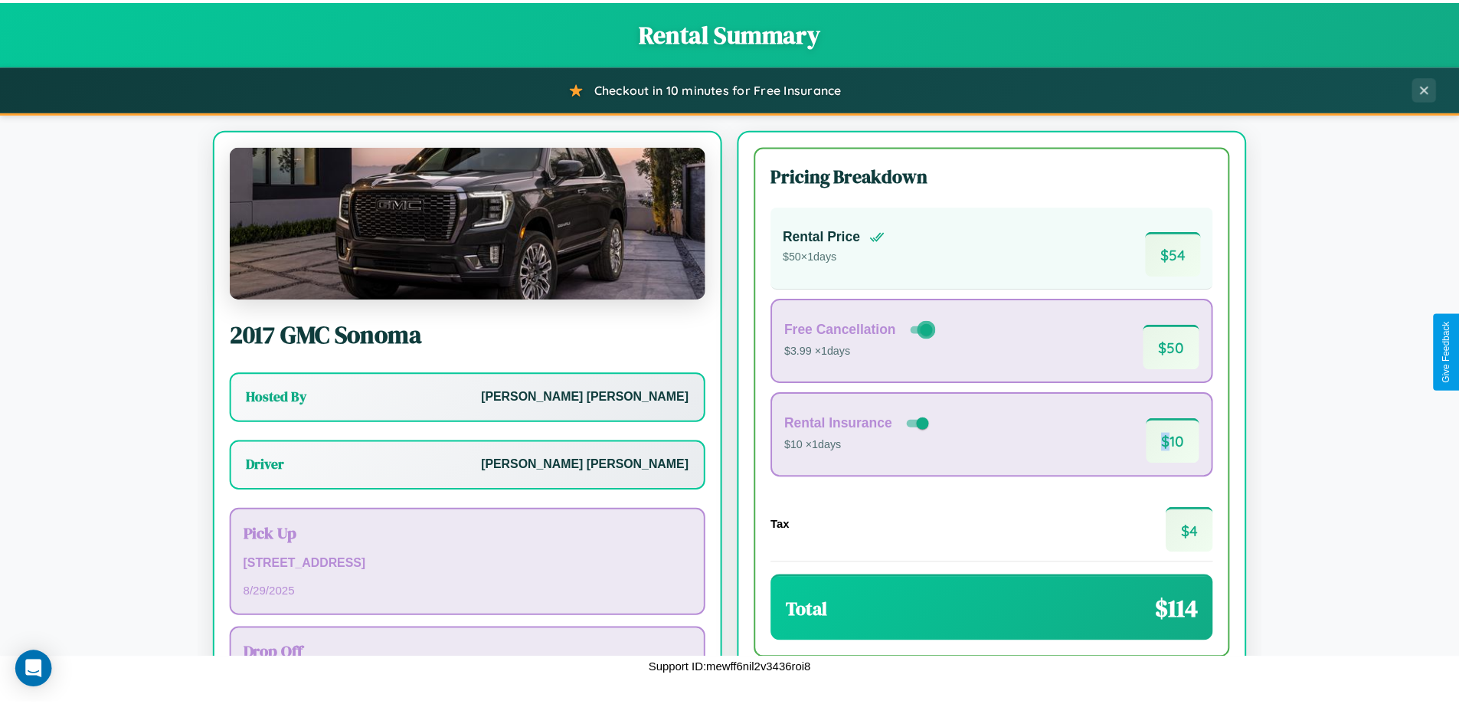
scroll to position [110, 0]
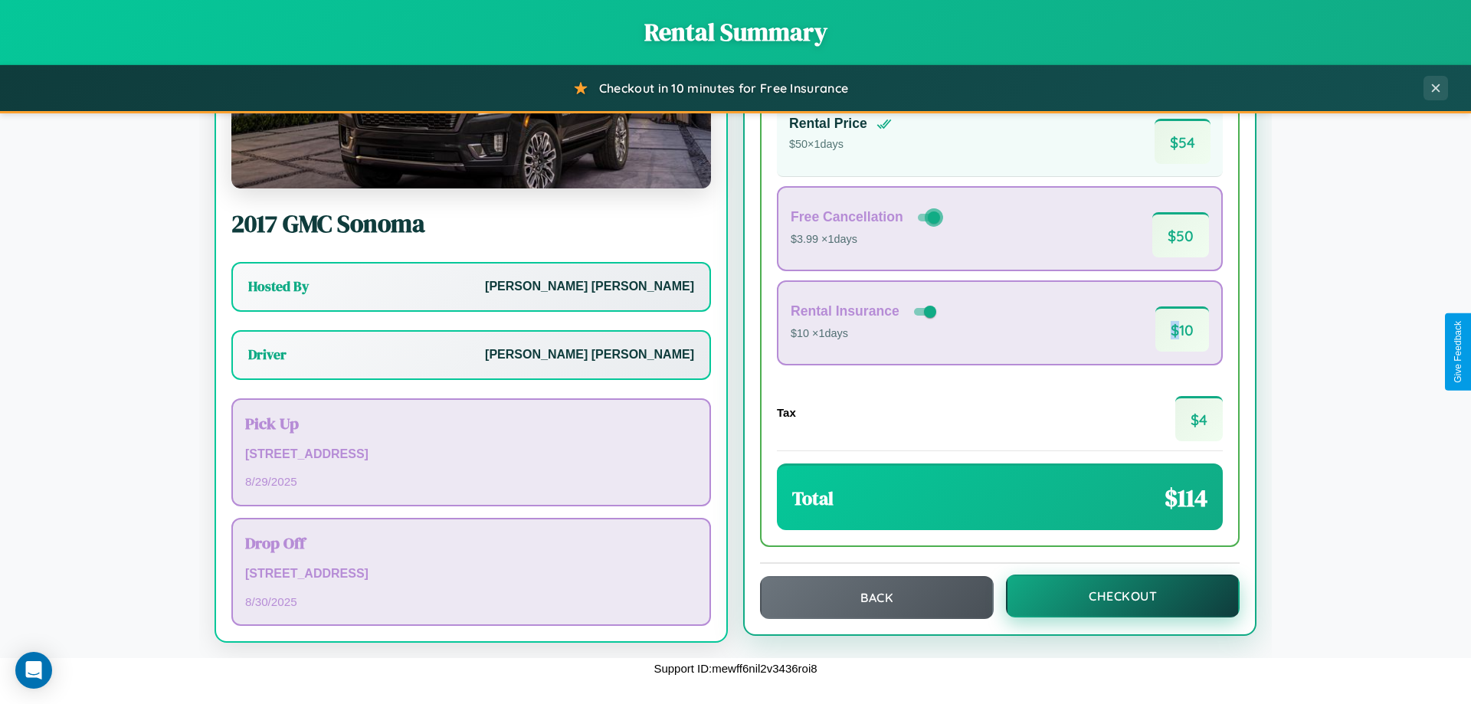
click at [1112, 596] on button "Checkout" at bounding box center [1123, 596] width 234 height 43
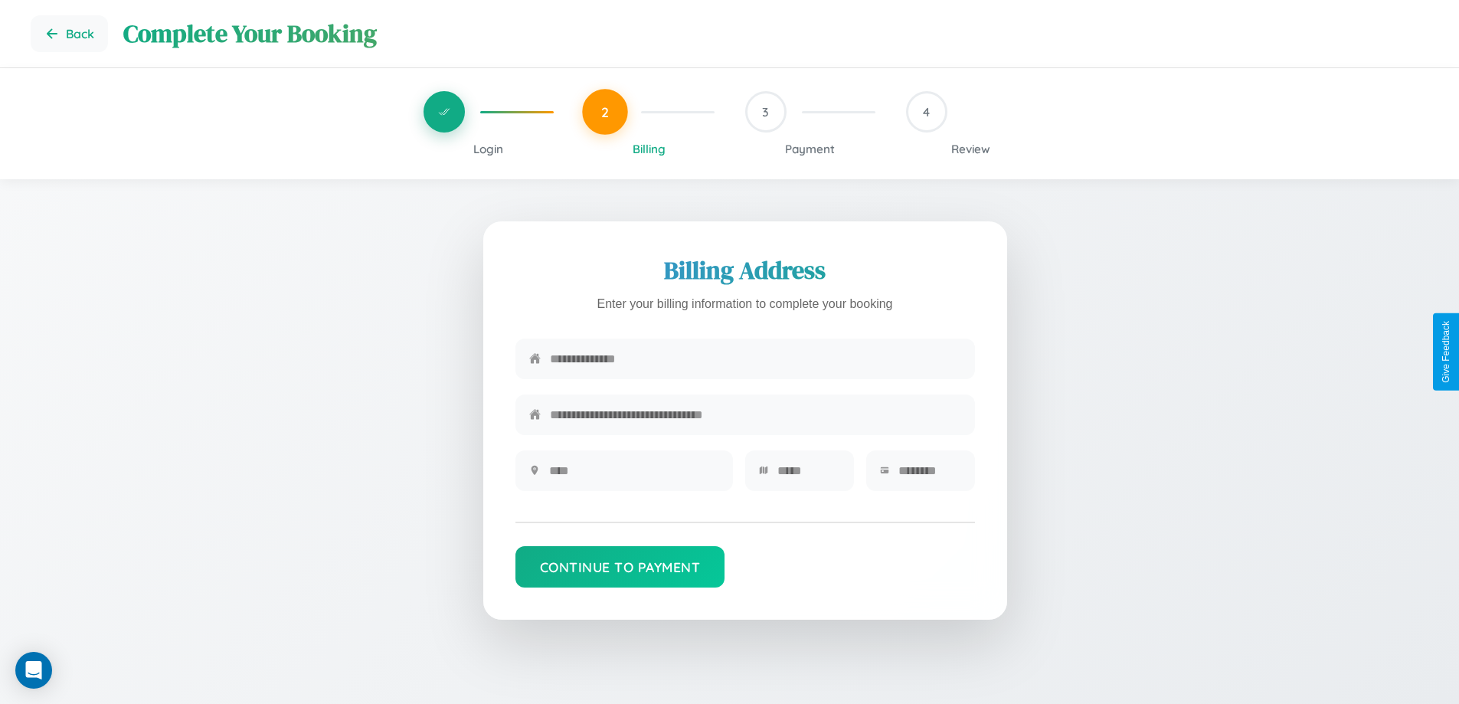
click at [755, 362] on input "text" at bounding box center [755, 359] width 411 height 38
type input "**********"
click at [634, 476] on input "text" at bounding box center [634, 471] width 170 height 38
type input "********"
click at [808, 476] on input "text" at bounding box center [809, 471] width 63 height 38
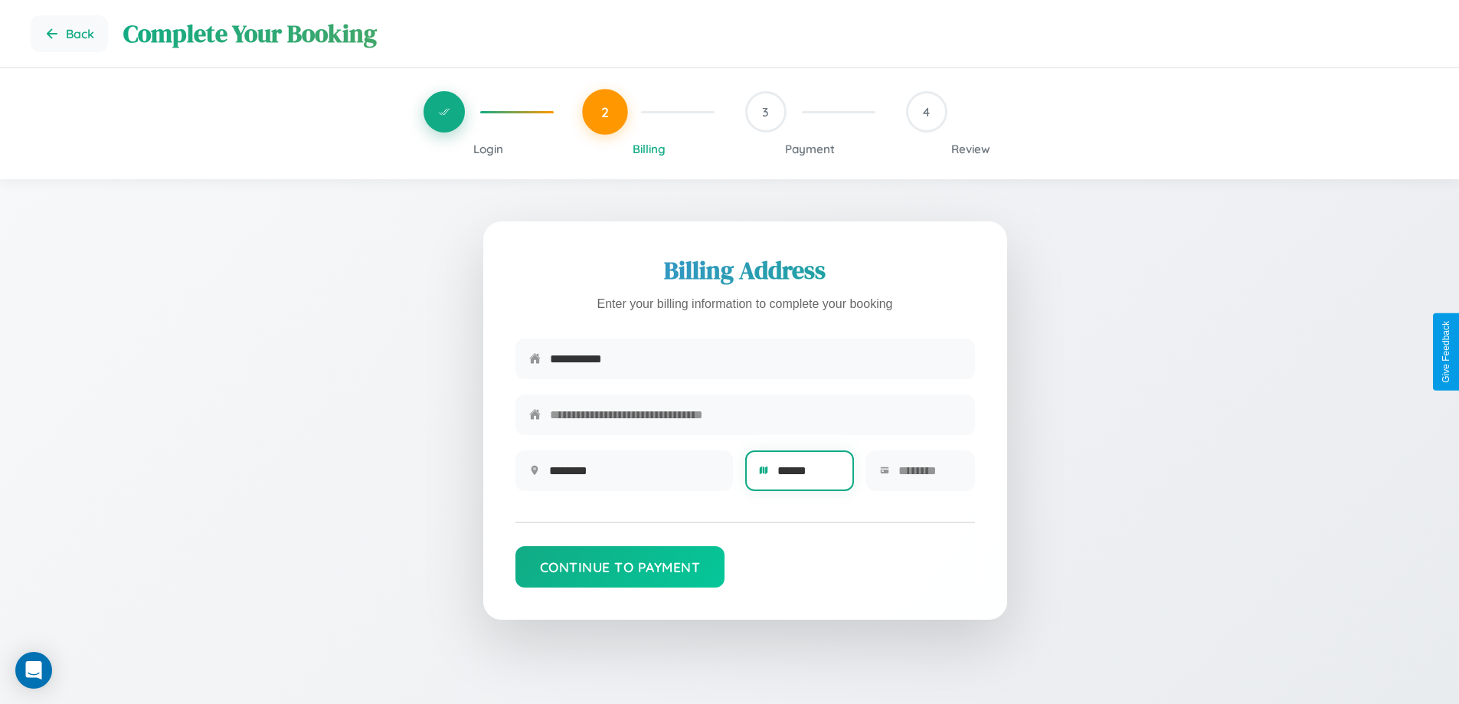
type input "******"
click at [929, 476] on input "text" at bounding box center [930, 471] width 63 height 38
type input "*****"
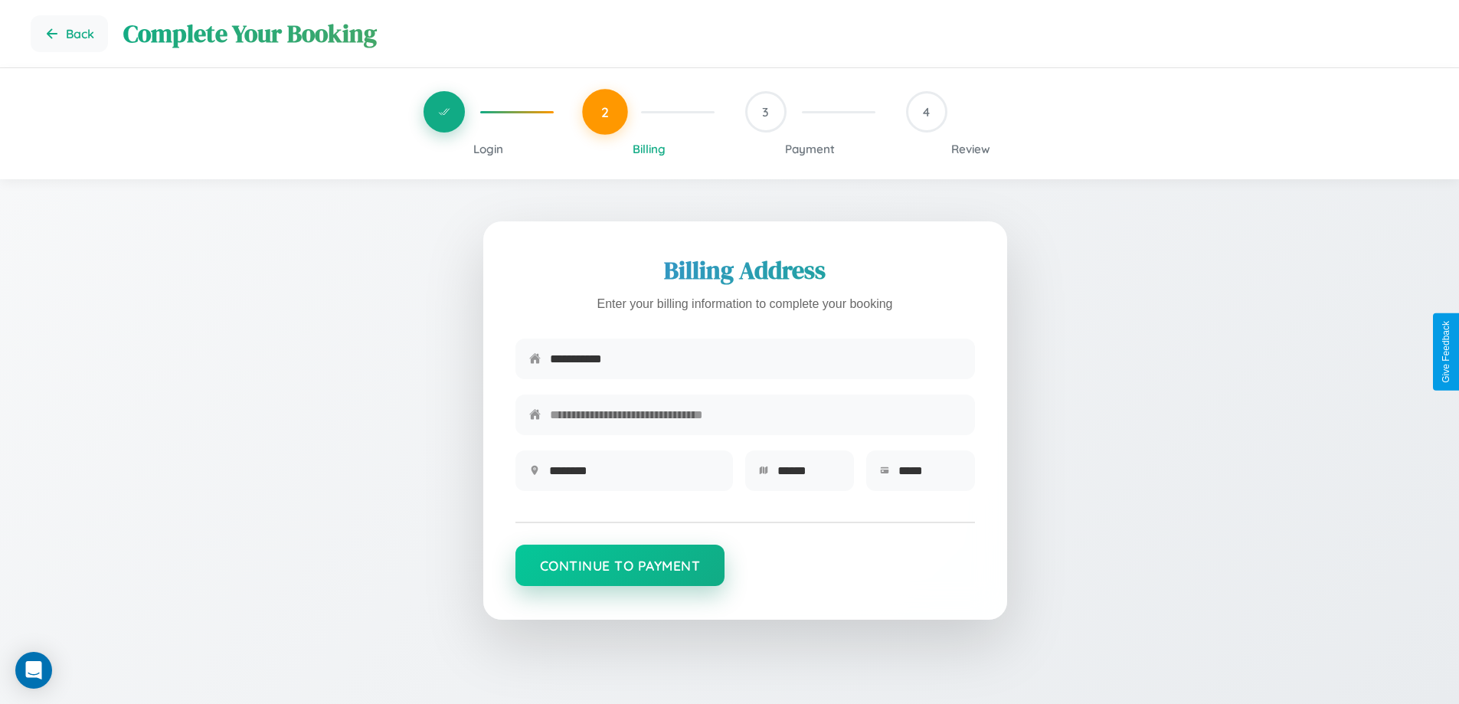
click at [620, 572] on button "Continue to Payment" at bounding box center [621, 565] width 210 height 41
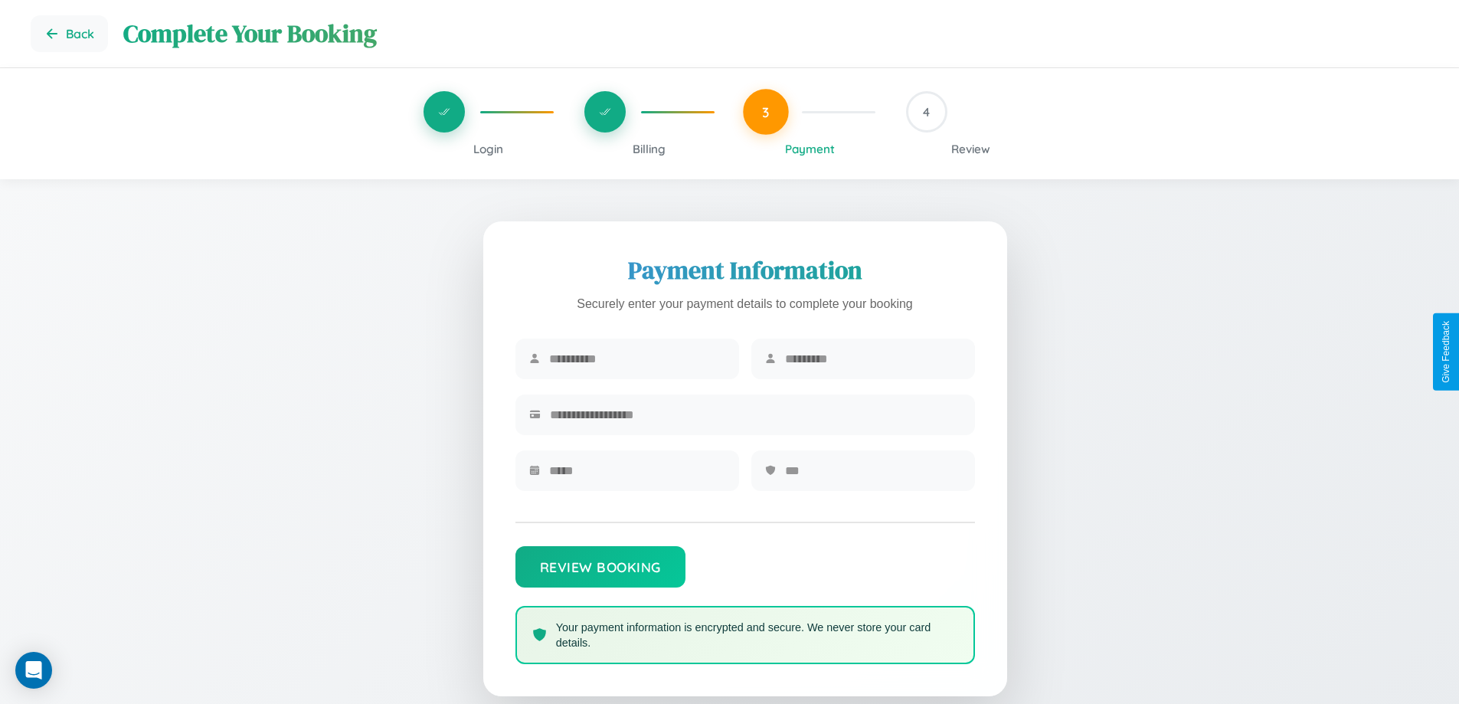
click at [637, 359] on input "text" at bounding box center [637, 359] width 176 height 38
type input "*******"
click at [873, 359] on input "text" at bounding box center [873, 359] width 176 height 38
type input "********"
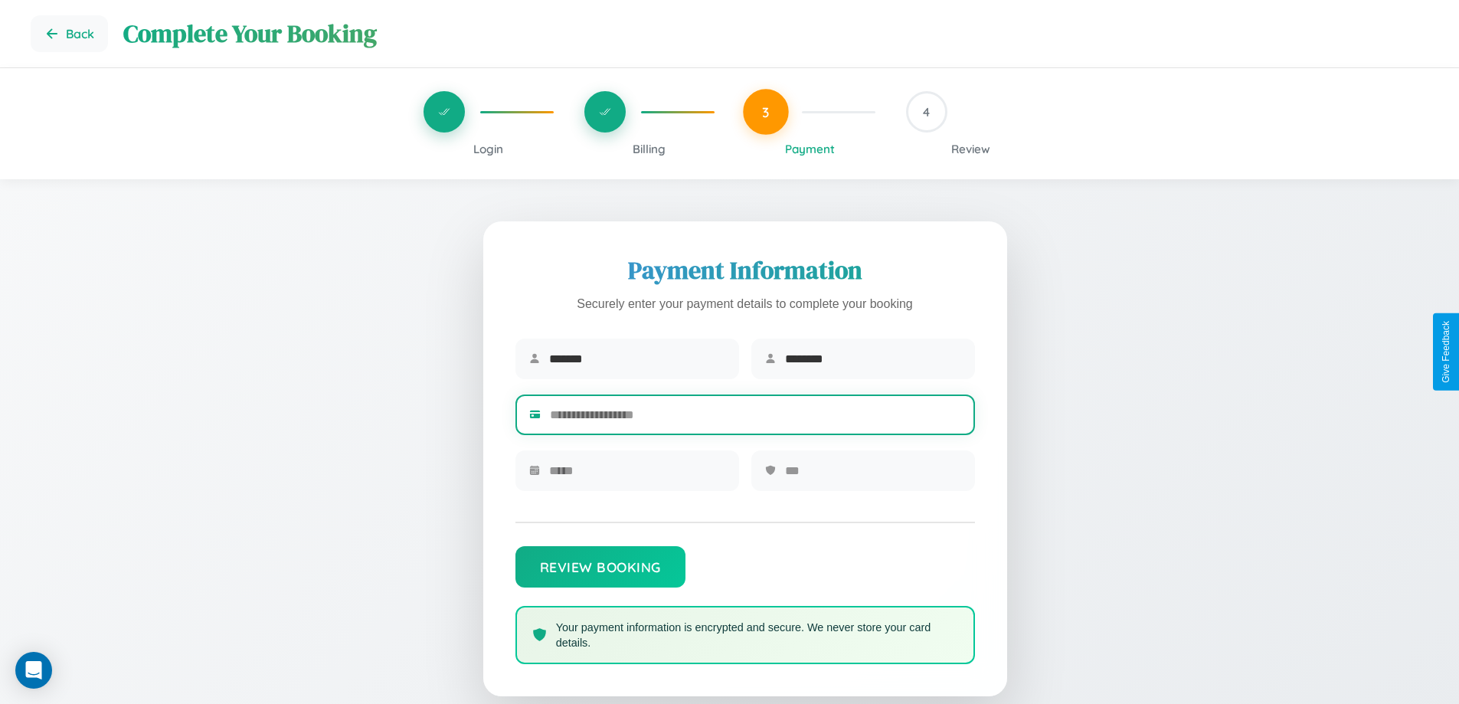
click at [755, 418] on input "text" at bounding box center [755, 415] width 411 height 38
type input "**********"
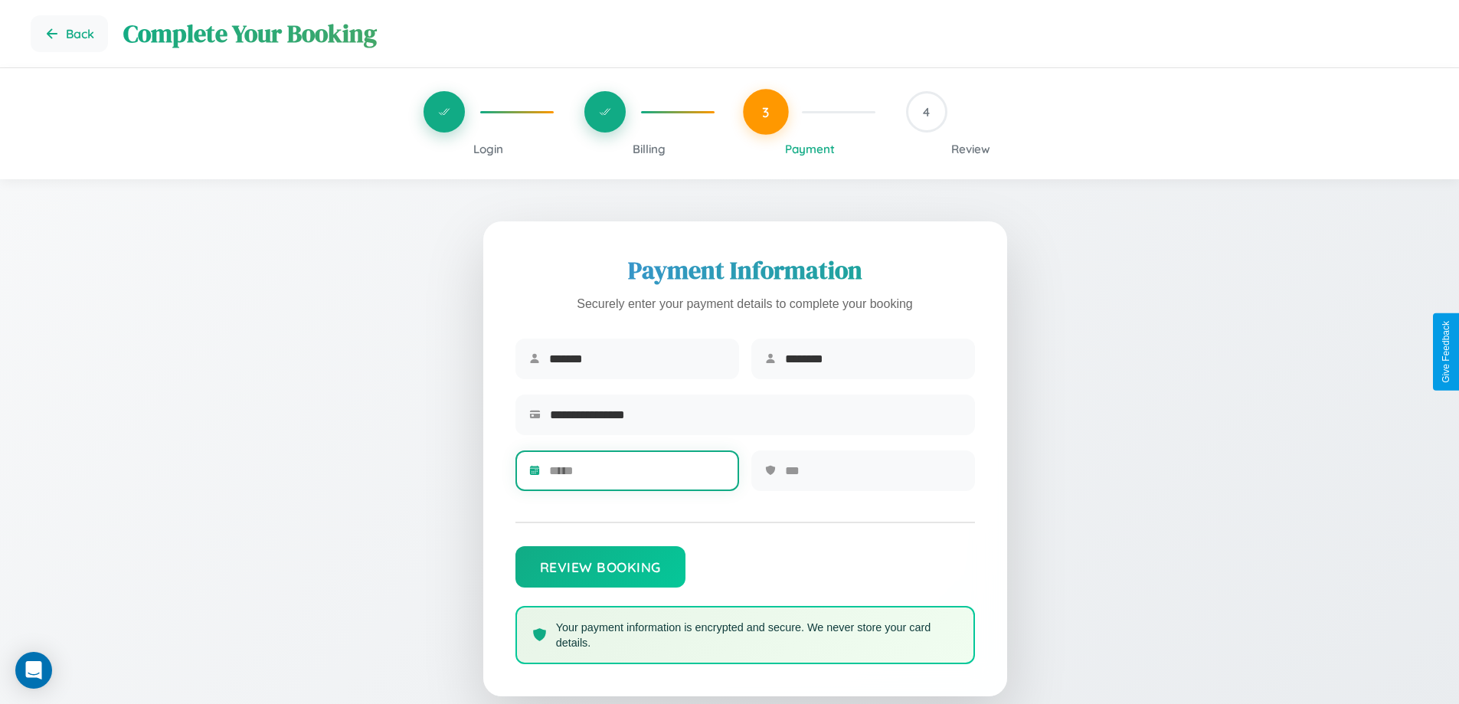
click at [637, 476] on input "text" at bounding box center [637, 471] width 176 height 38
type input "*****"
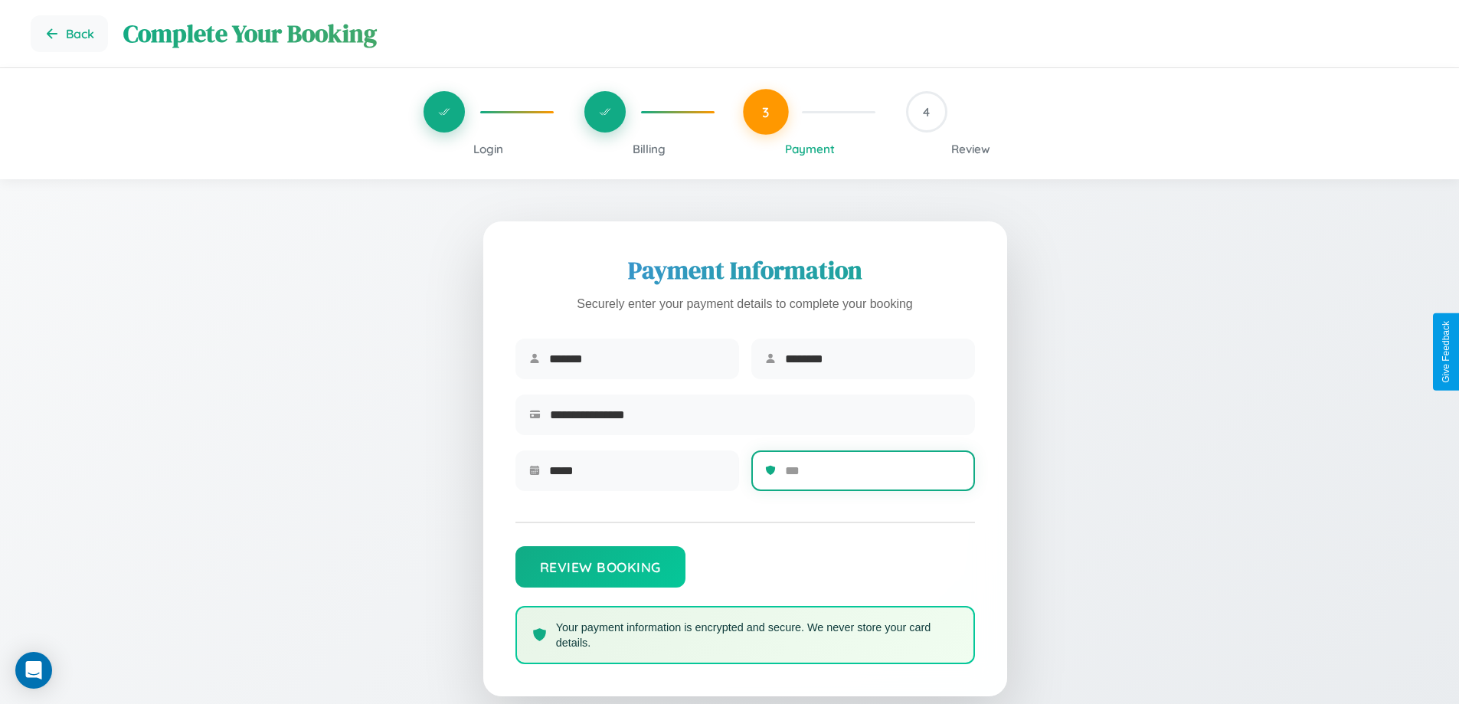
click at [873, 476] on input "text" at bounding box center [873, 471] width 176 height 38
type input "***"
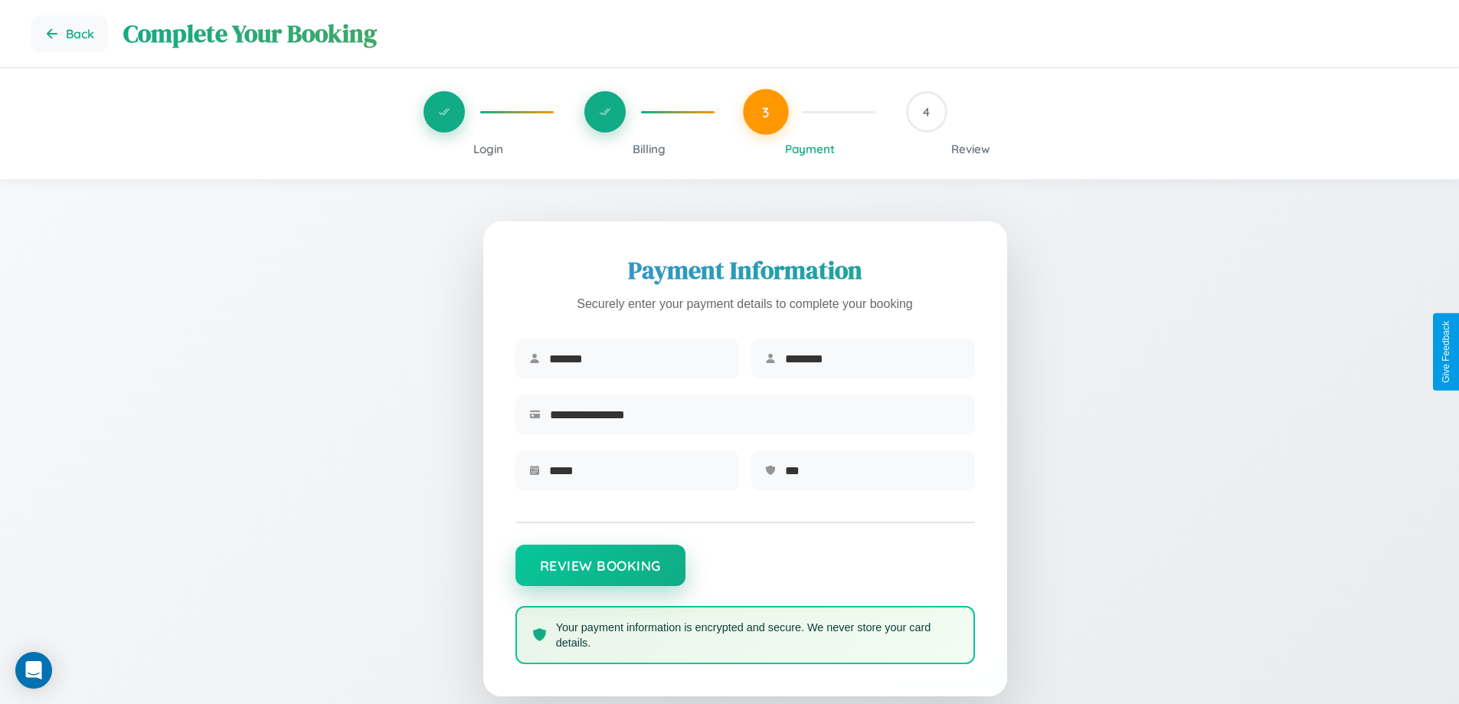
click at [600, 573] on button "Review Booking" at bounding box center [601, 565] width 170 height 41
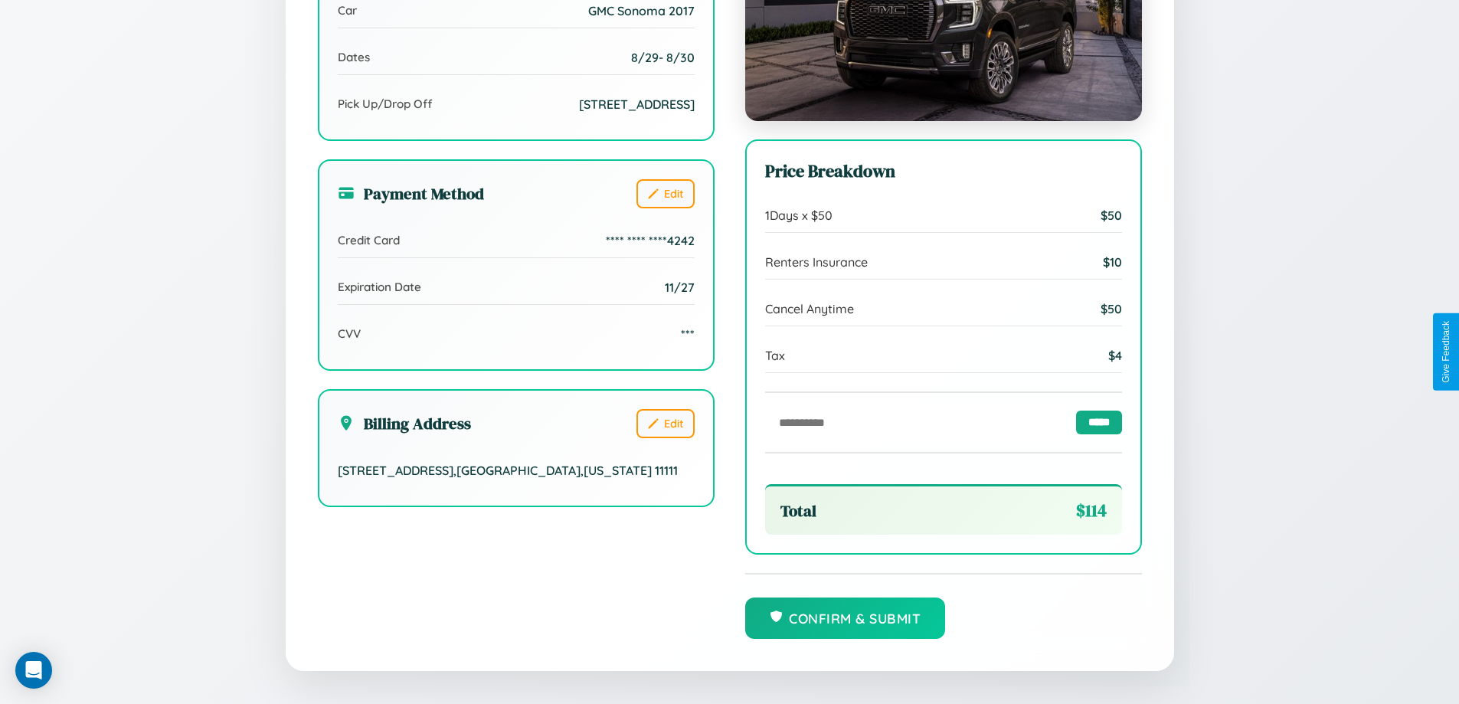
scroll to position [469, 0]
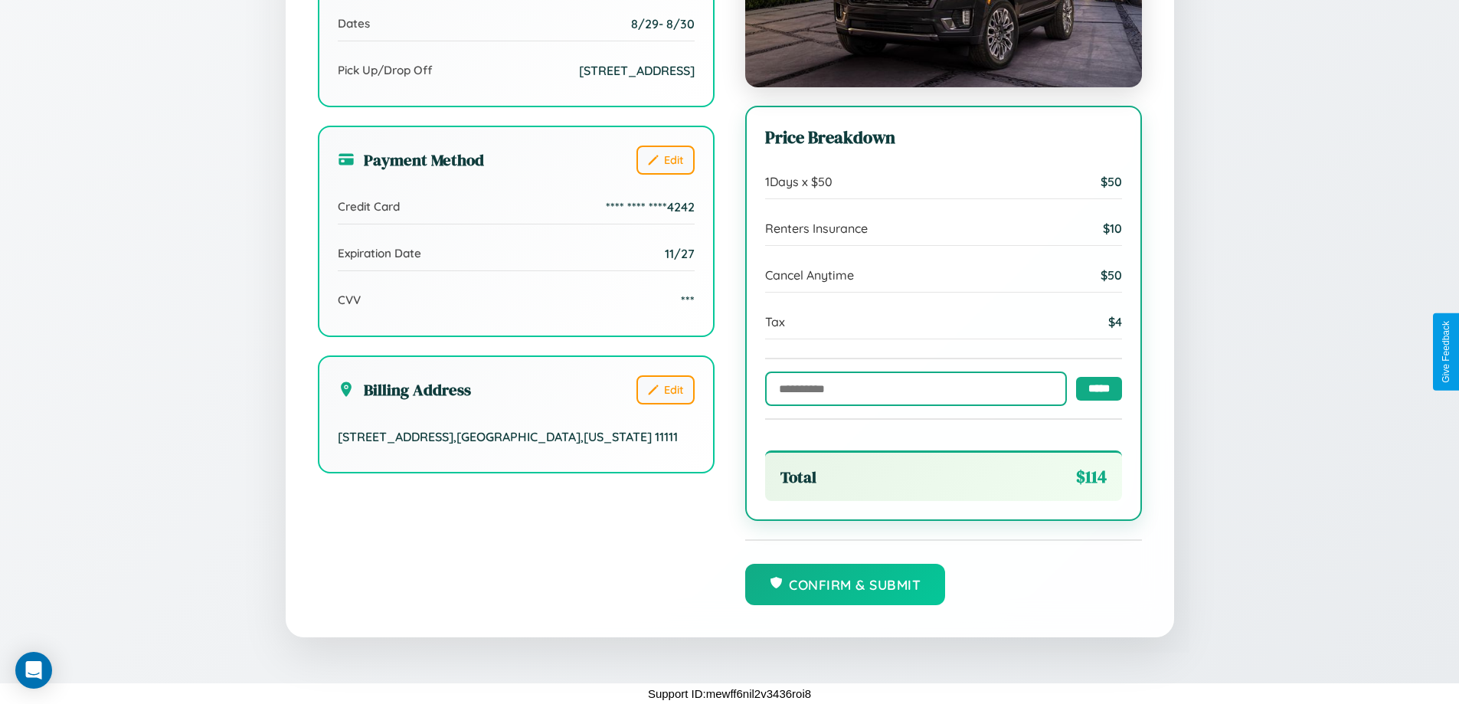
click at [912, 388] on input "text" at bounding box center [916, 389] width 302 height 34
type input "**********"
click at [1095, 388] on input "*****" at bounding box center [1099, 388] width 46 height 24
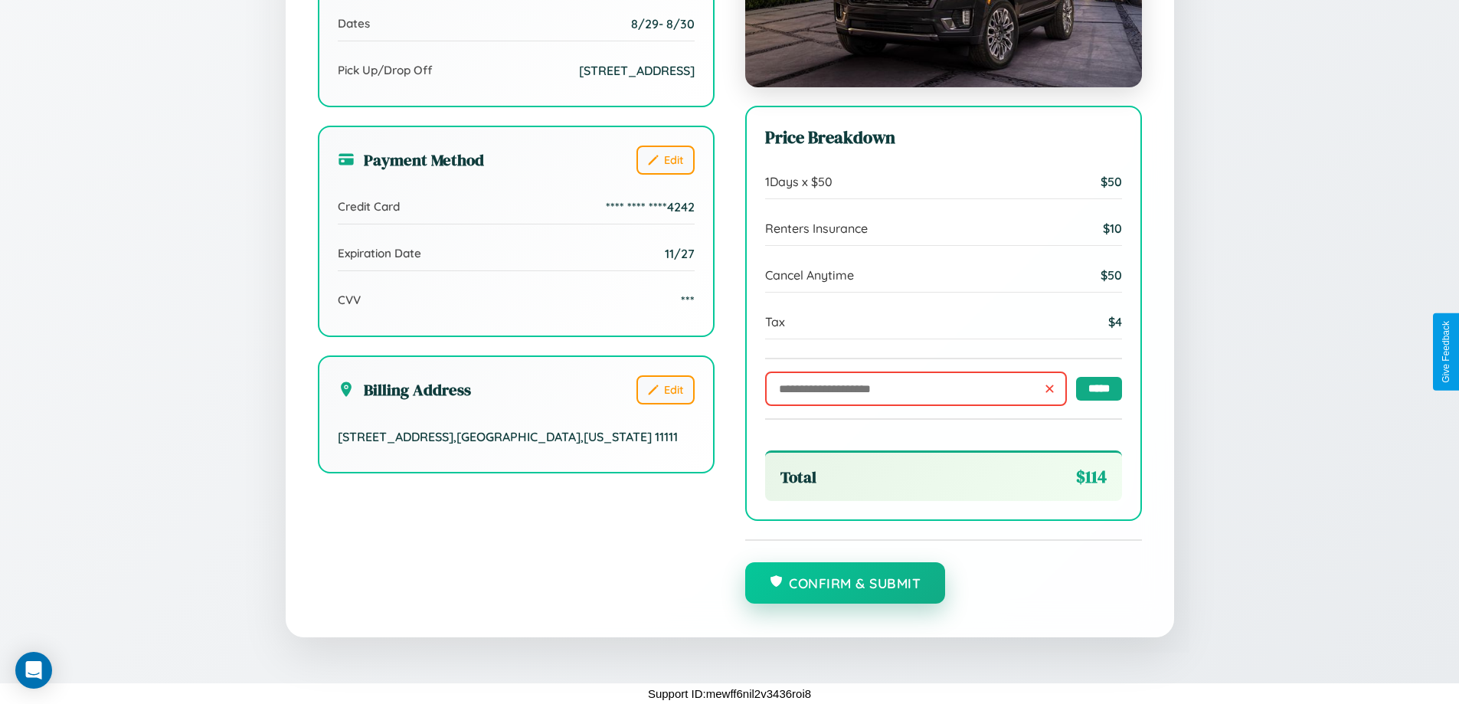
click at [845, 584] on button "Confirm & Submit" at bounding box center [845, 582] width 201 height 41
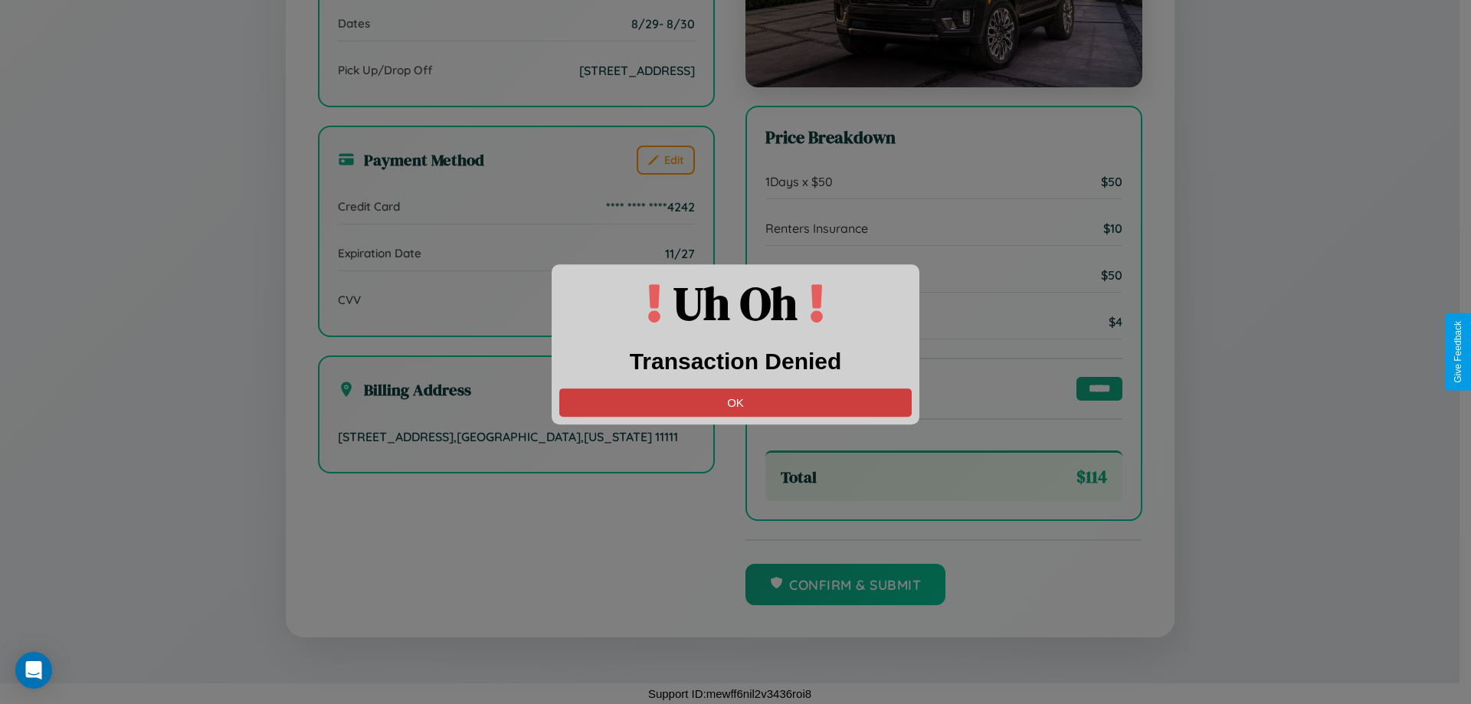
click at [735, 402] on button "OK" at bounding box center [735, 402] width 352 height 28
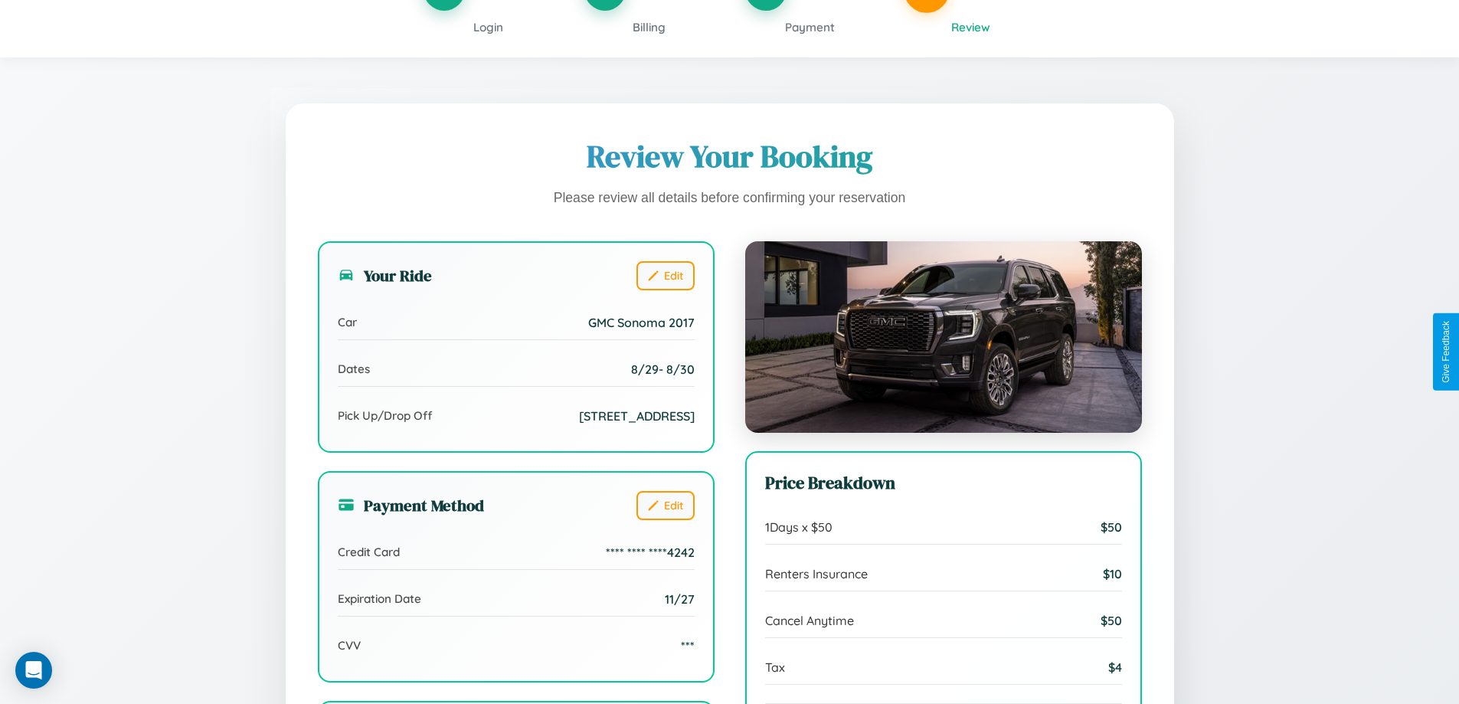
scroll to position [0, 0]
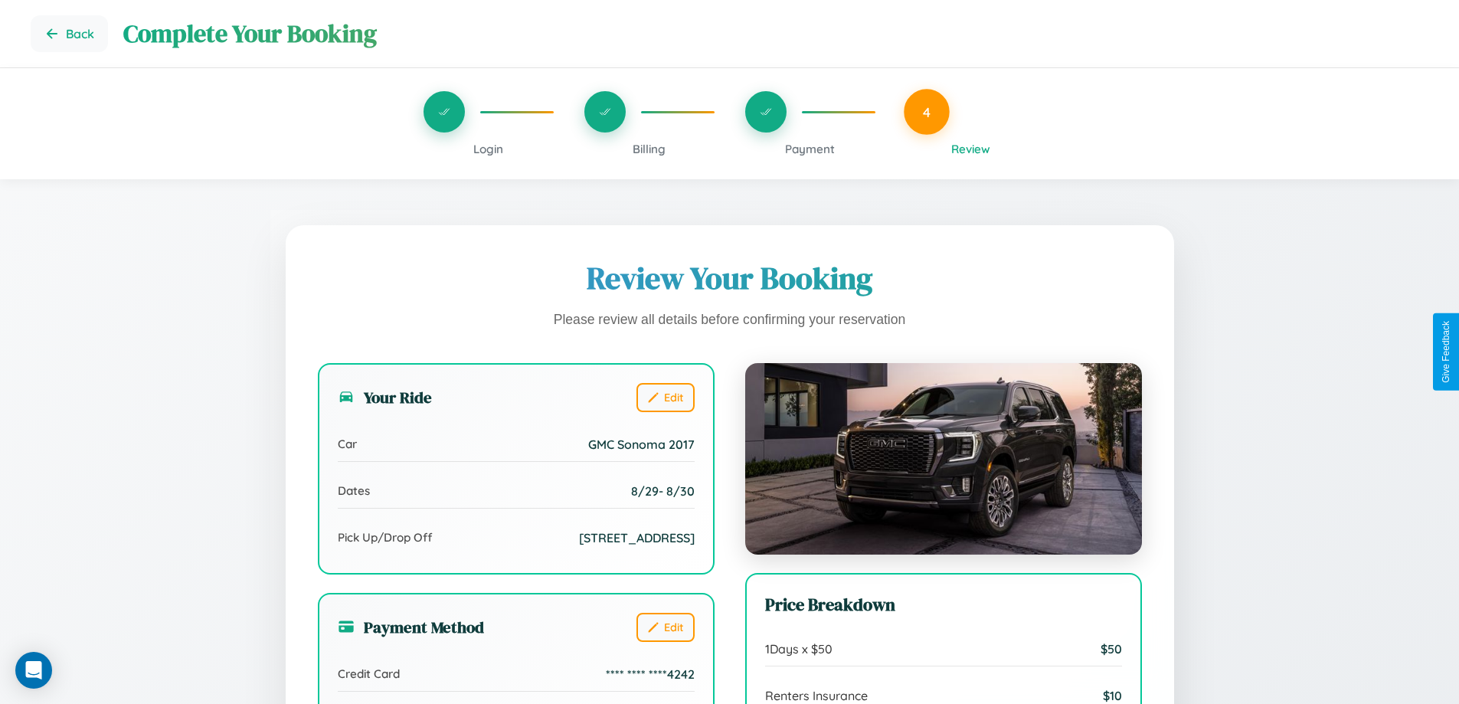
click at [649, 149] on span "Billing" at bounding box center [649, 149] width 33 height 15
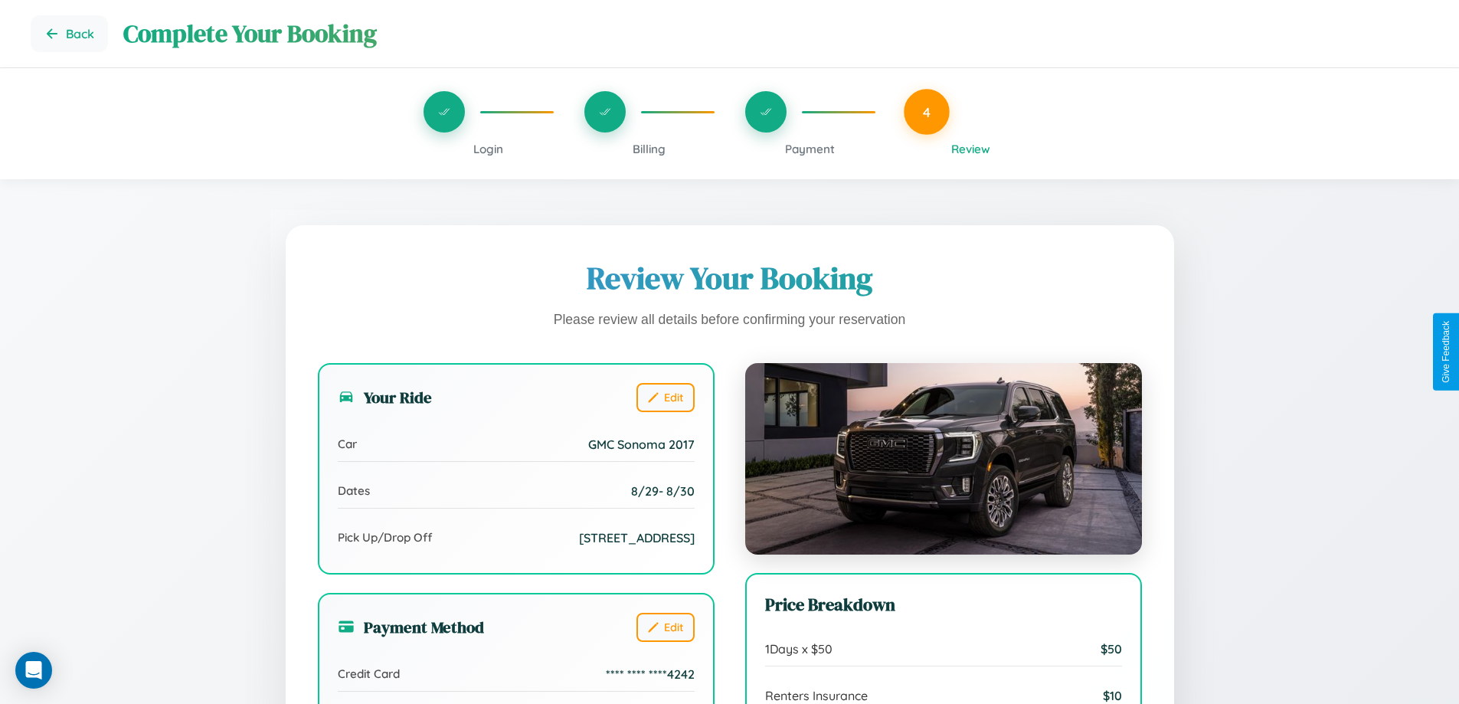
click at [649, 149] on span "Billing" at bounding box center [649, 149] width 33 height 15
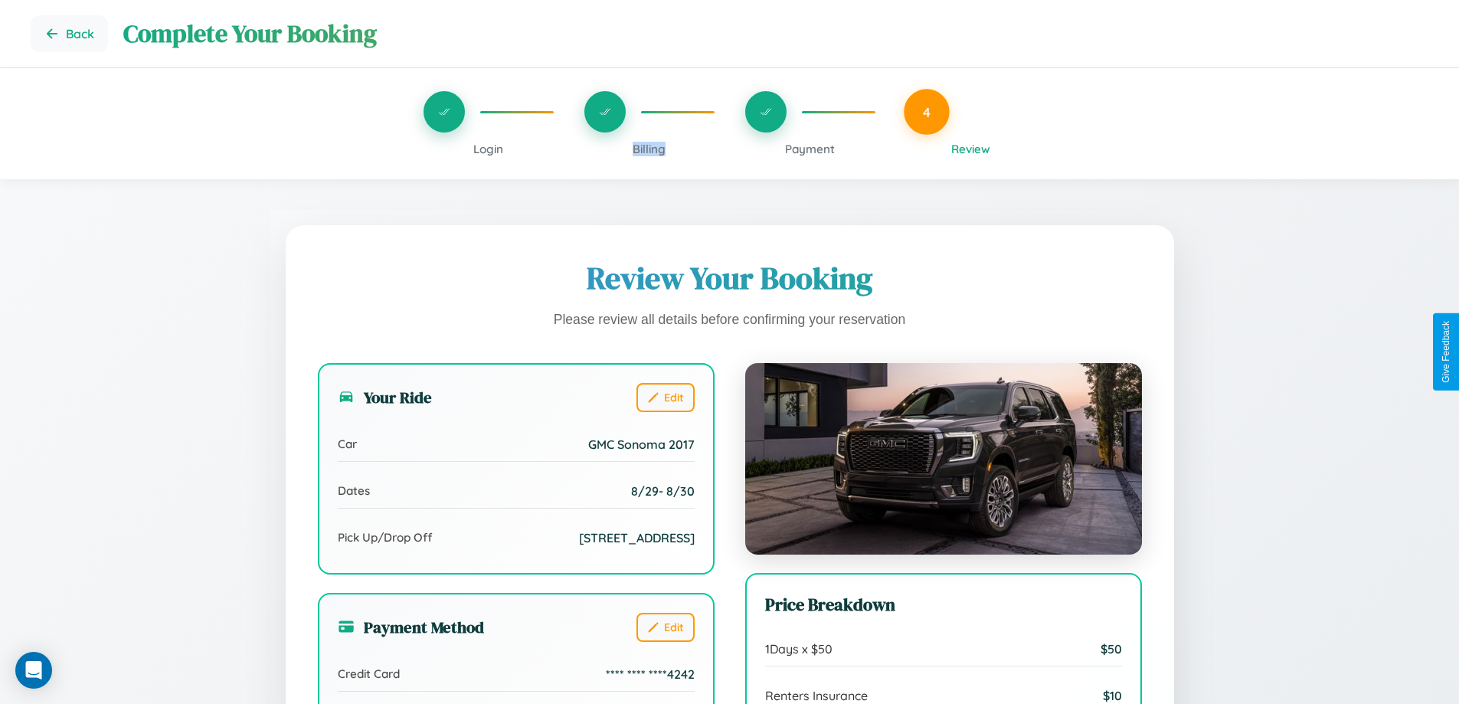
click at [649, 149] on span "Billing" at bounding box center [649, 149] width 33 height 15
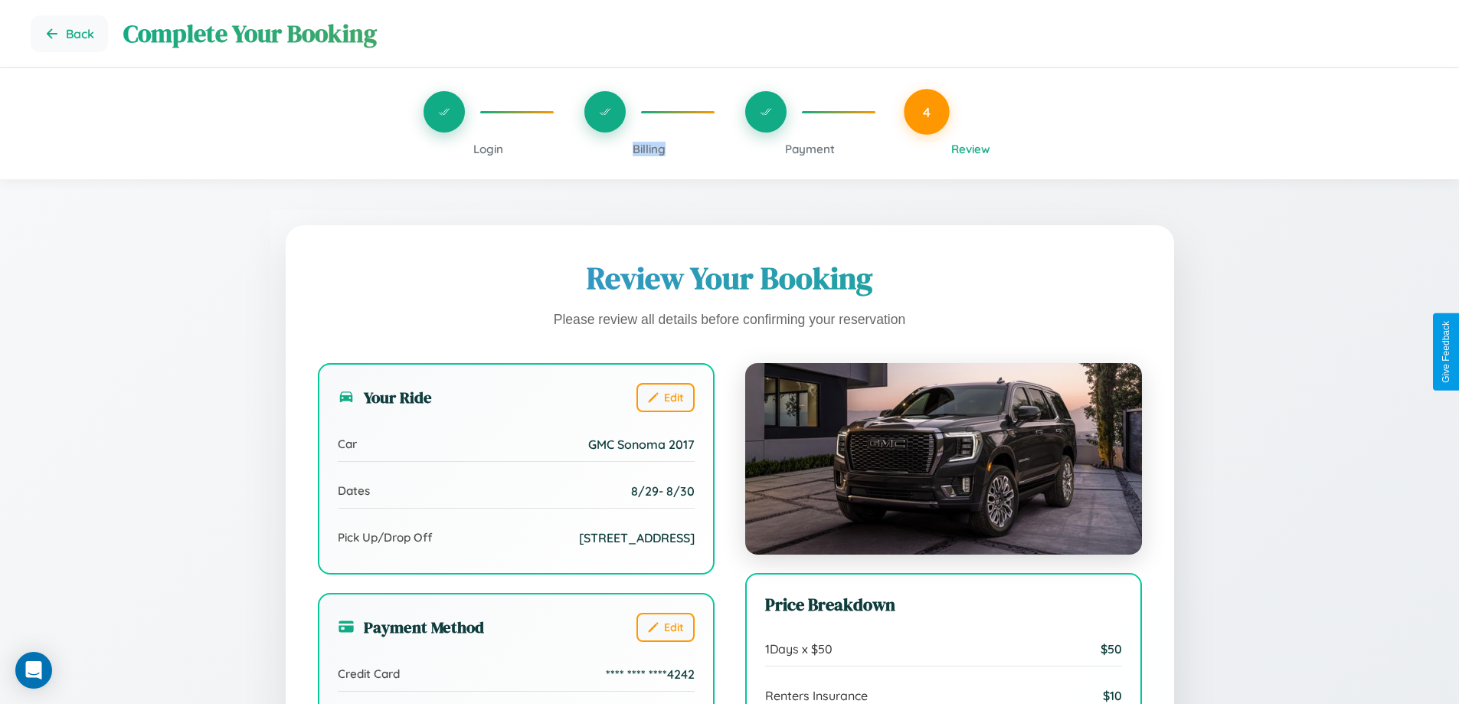
click at [649, 149] on span "Billing" at bounding box center [649, 149] width 33 height 15
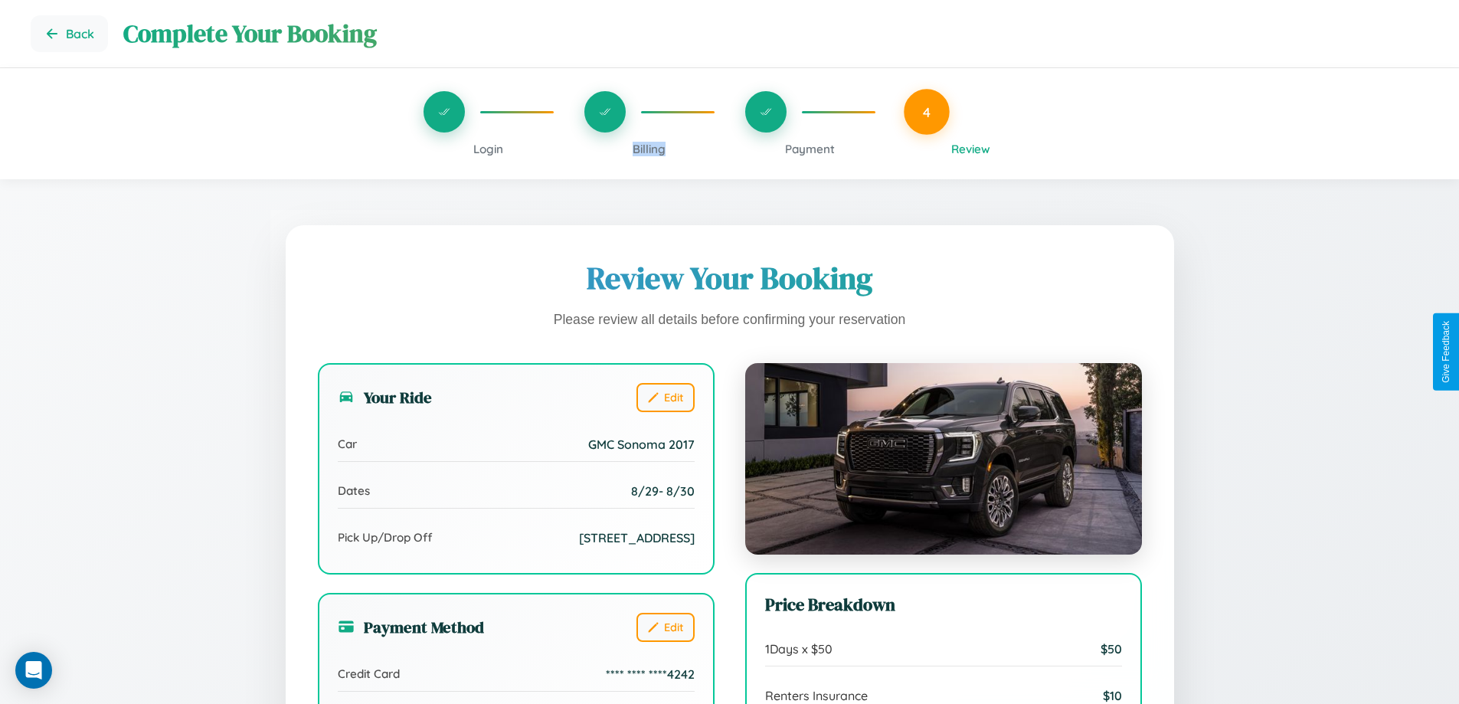
click at [649, 149] on span "Billing" at bounding box center [649, 149] width 33 height 15
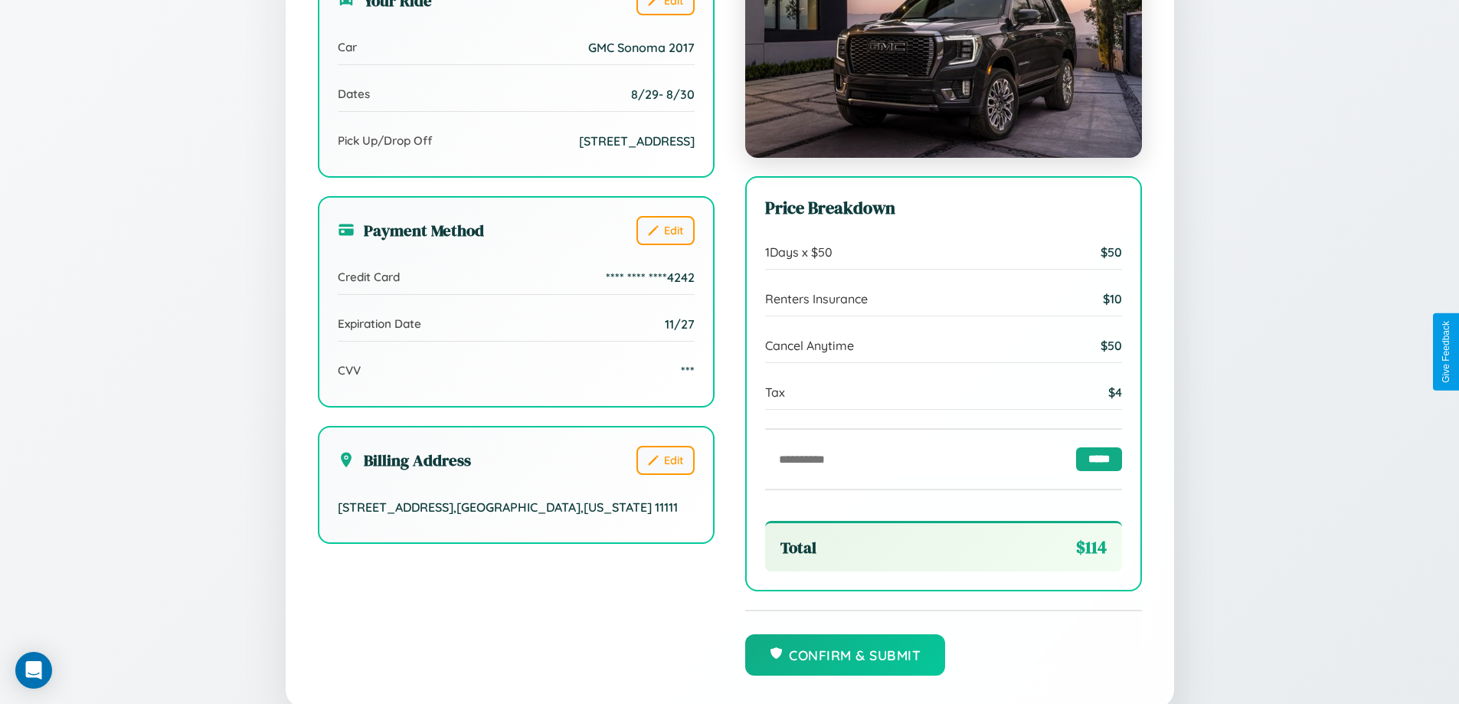
scroll to position [469, 0]
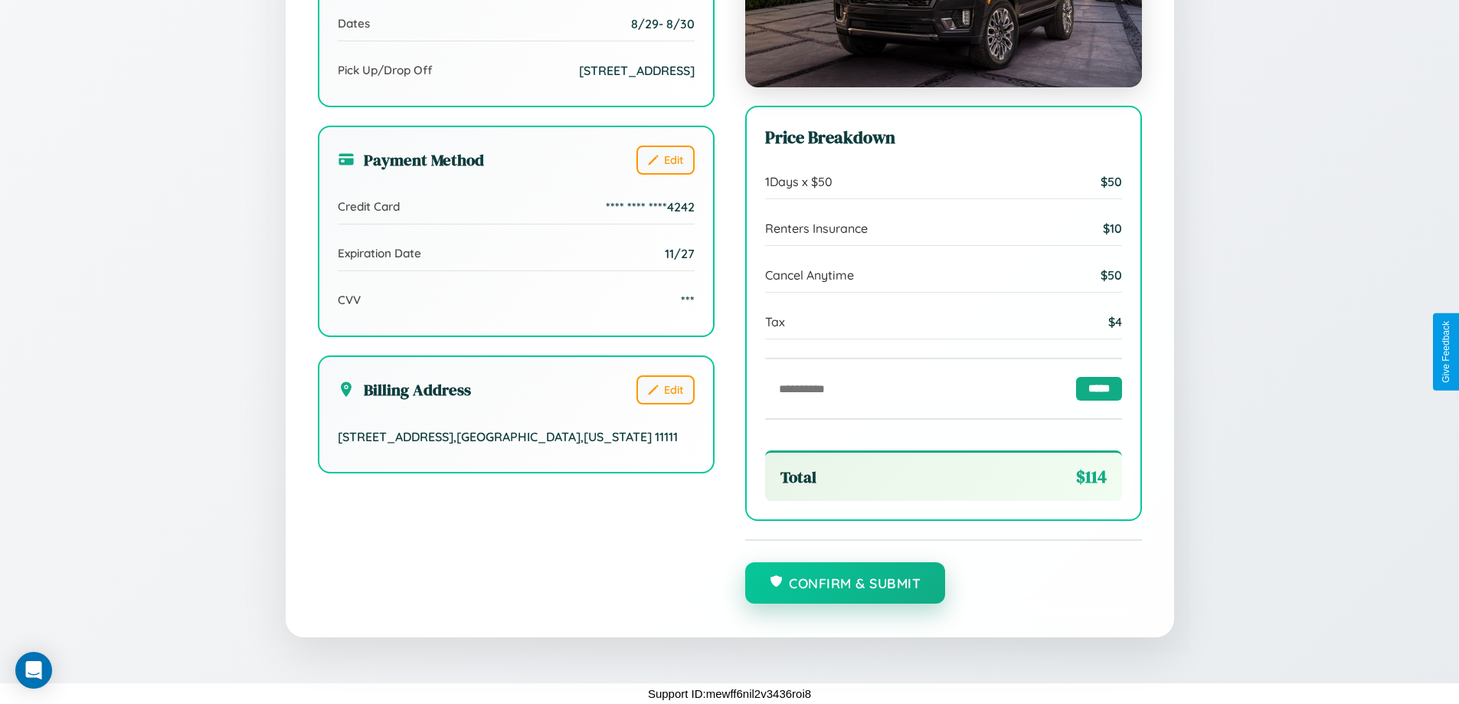
click at [845, 584] on button "Confirm & Submit" at bounding box center [845, 582] width 201 height 41
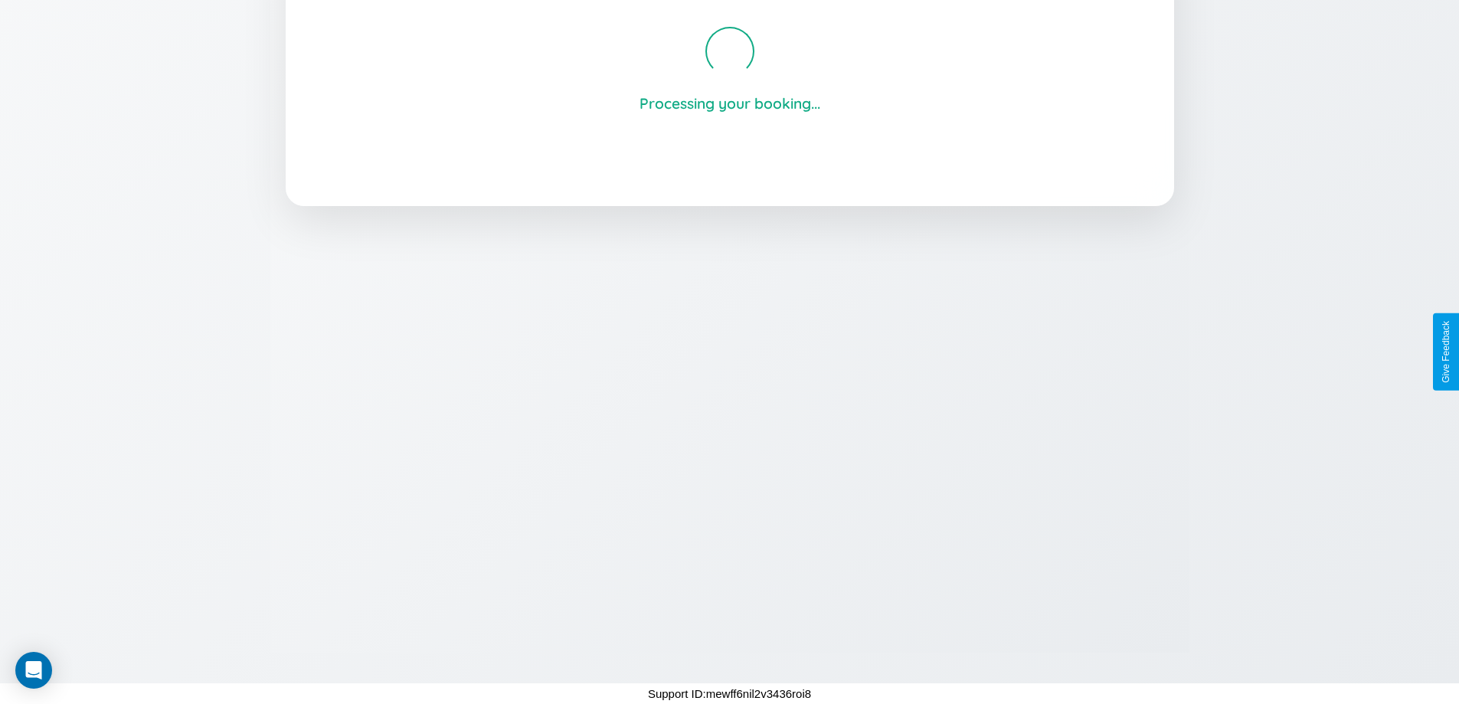
scroll to position [292, 0]
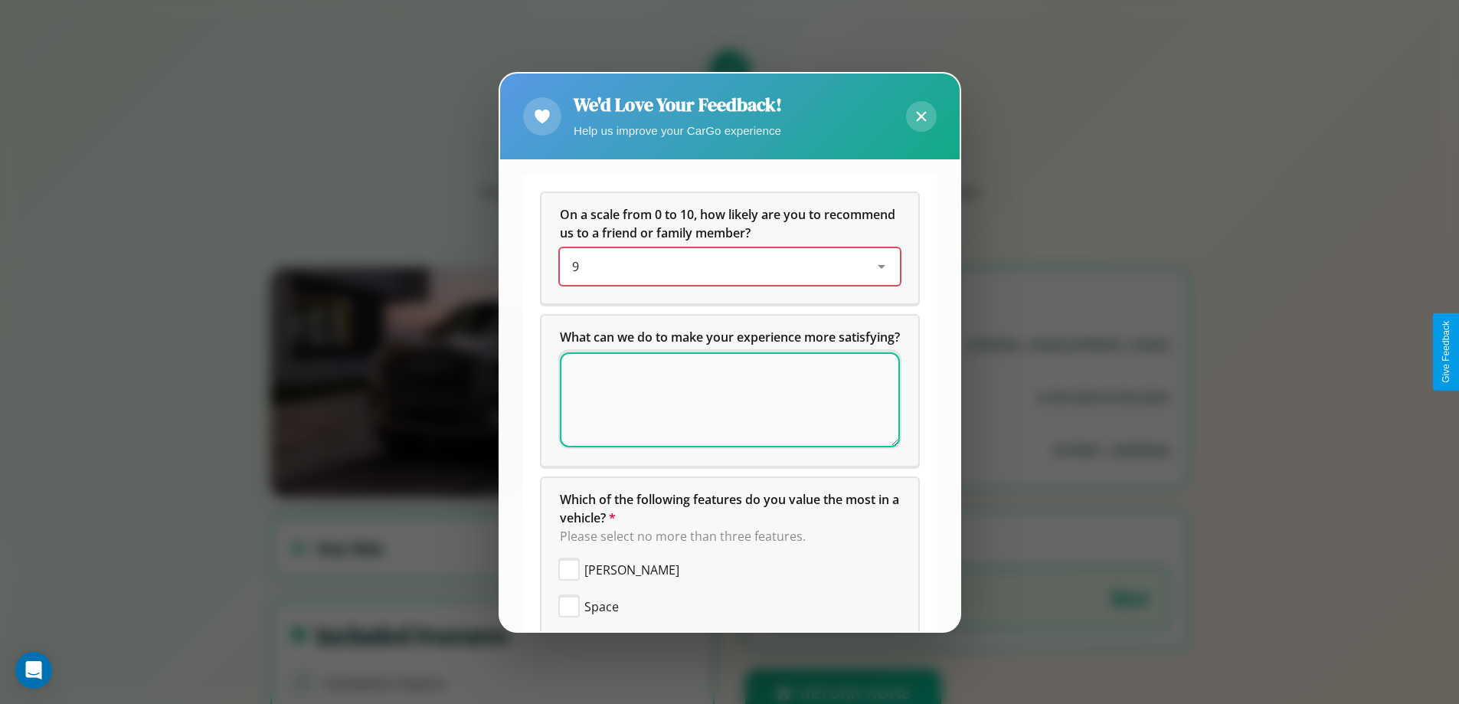
click at [724, 267] on div "9" at bounding box center [717, 266] width 291 height 18
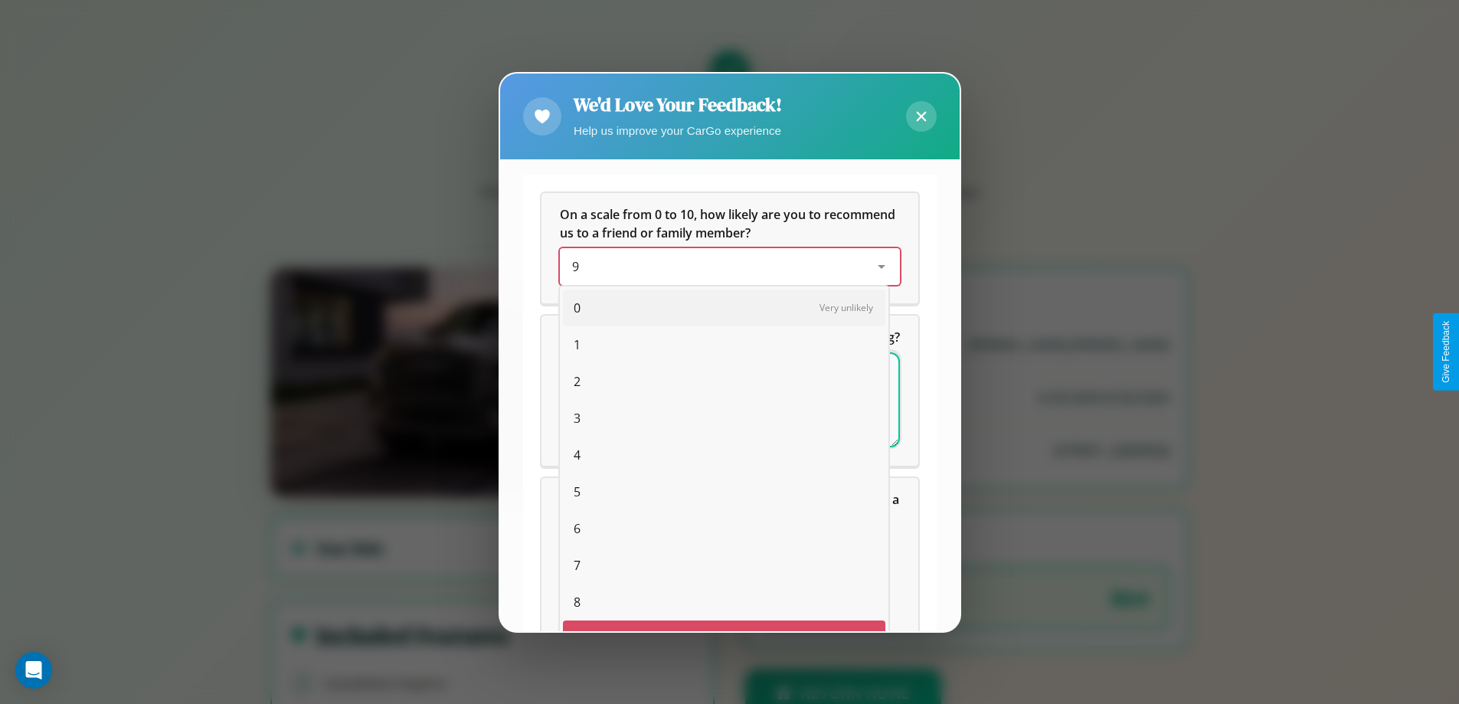
scroll to position [27, 63]
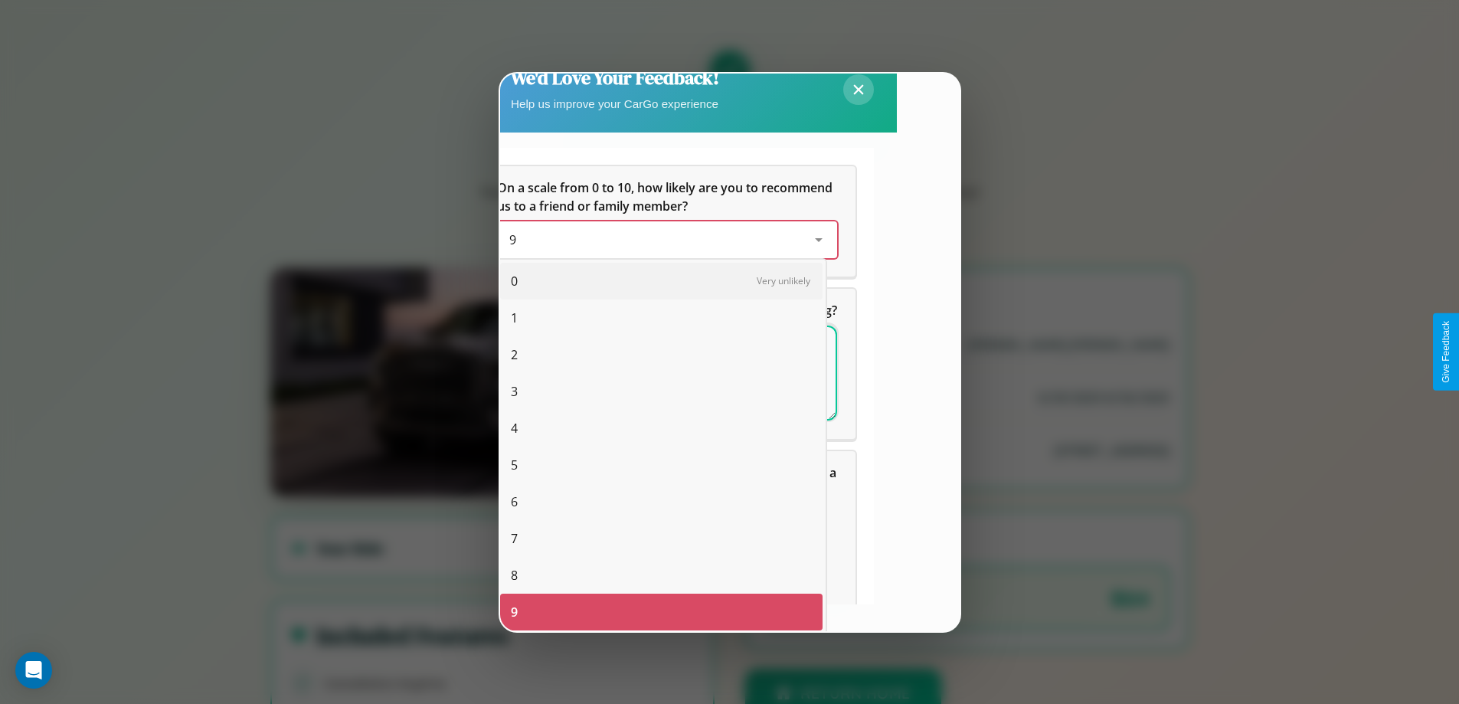
click at [514, 428] on span "4" at bounding box center [514, 428] width 7 height 18
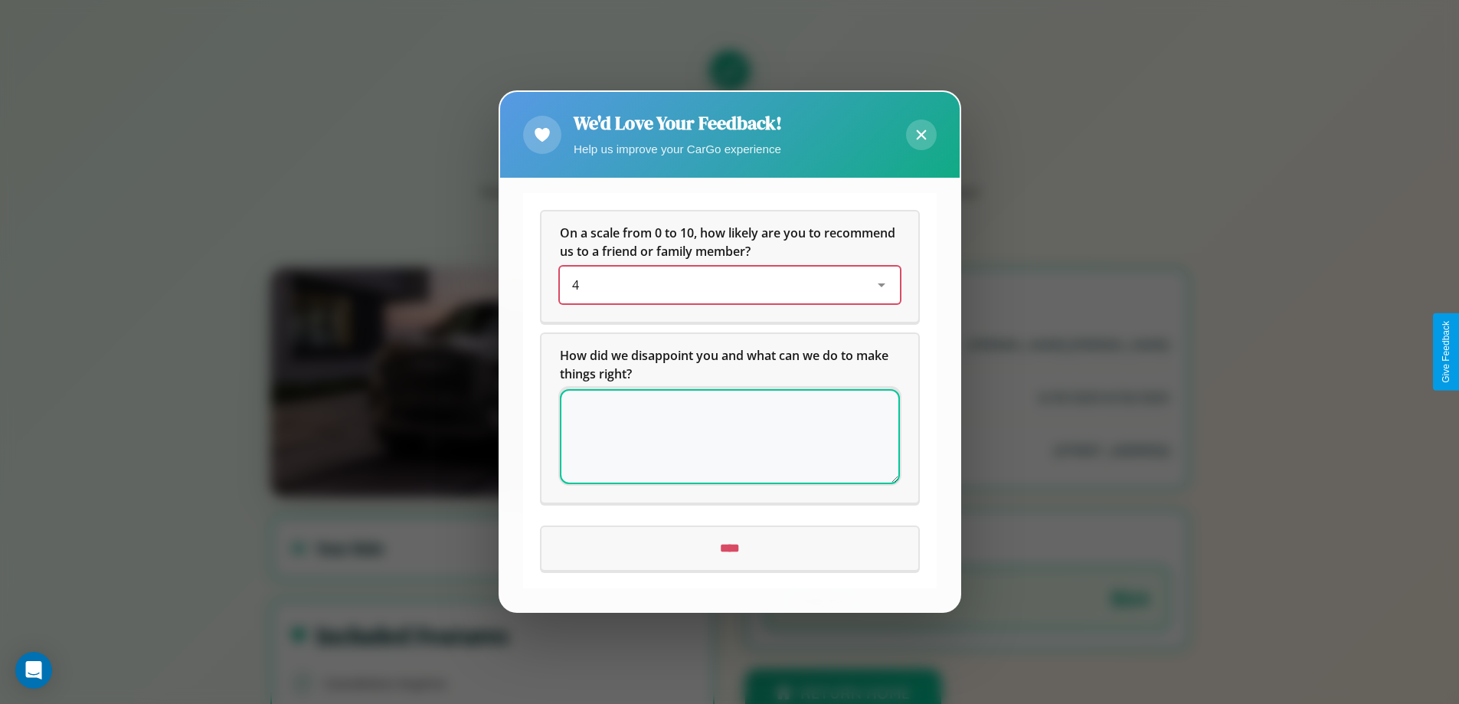
scroll to position [0, 0]
click at [921, 135] on icon at bounding box center [921, 135] width 10 height 10
